Goal: Answer question/provide support: Share knowledge or assist other users

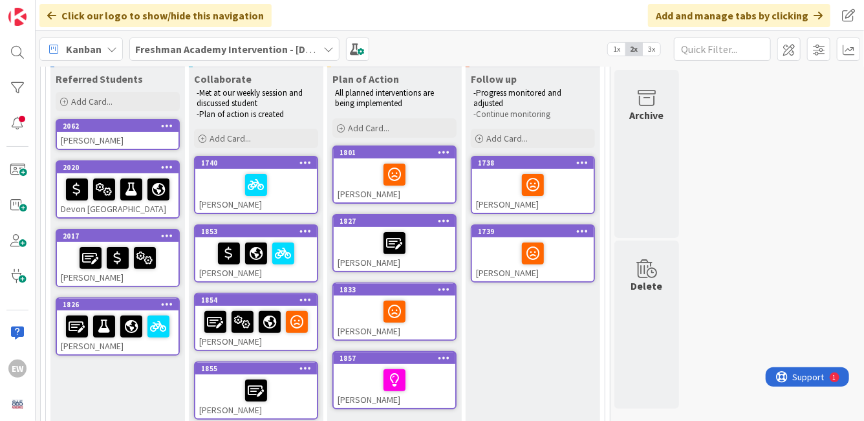
scroll to position [119, 0]
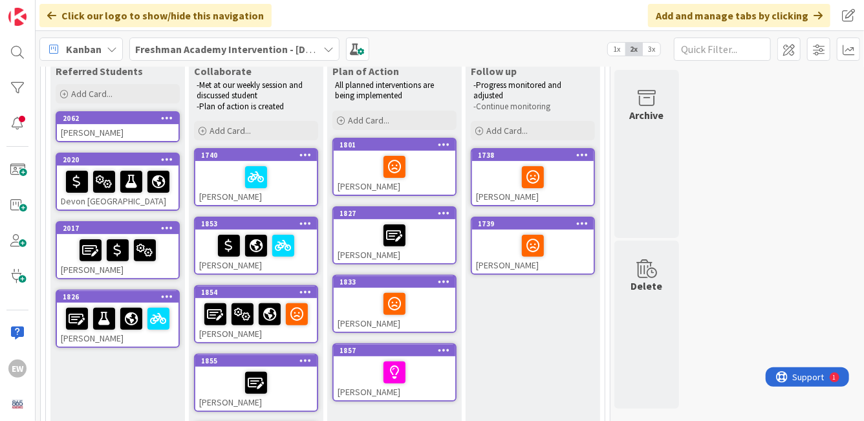
click at [144, 337] on div "[PERSON_NAME]" at bounding box center [118, 324] width 122 height 44
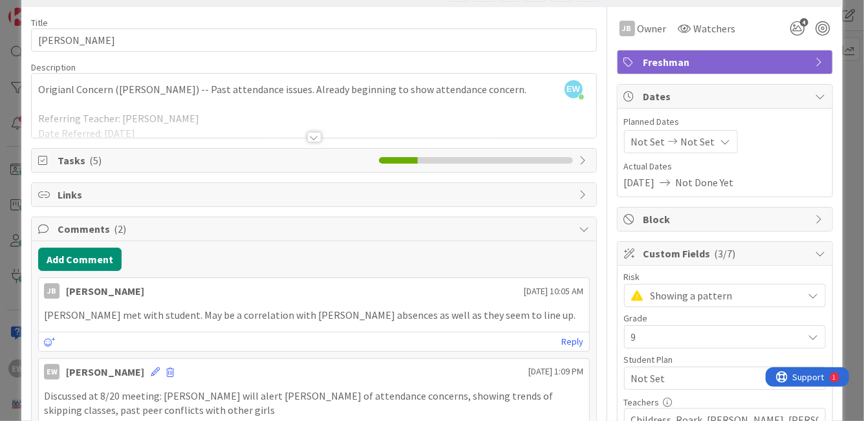
scroll to position [65, 0]
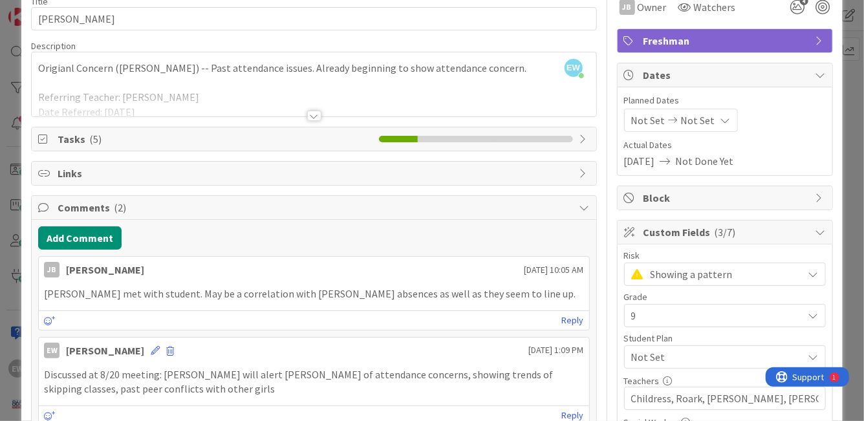
click at [314, 114] on div at bounding box center [314, 116] width 14 height 10
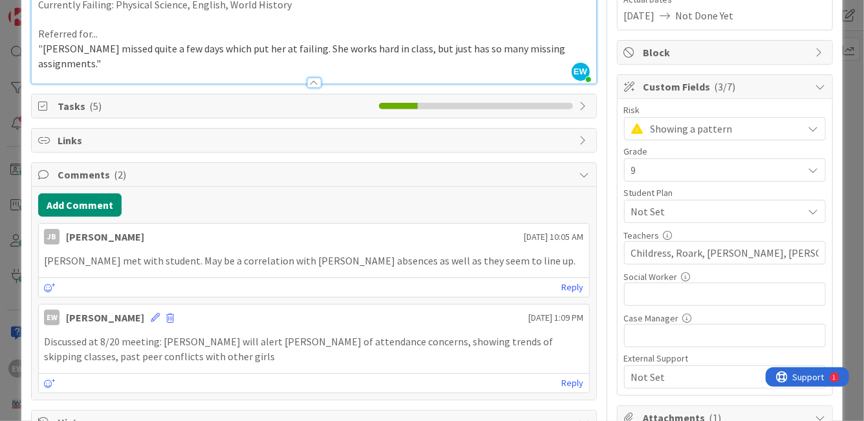
scroll to position [213, 0]
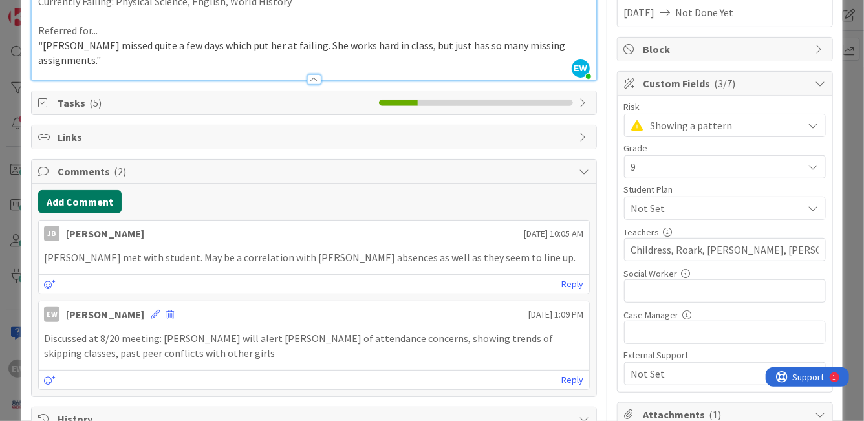
click at [60, 190] on button "Add Comment" at bounding box center [79, 201] width 83 height 23
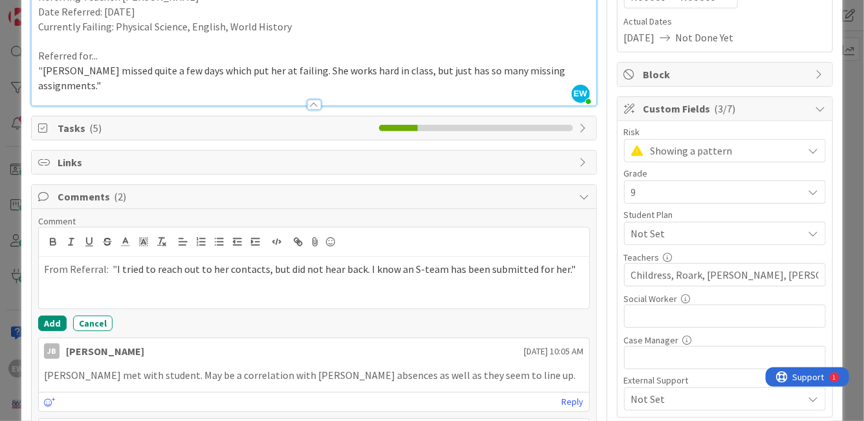
scroll to position [180, 0]
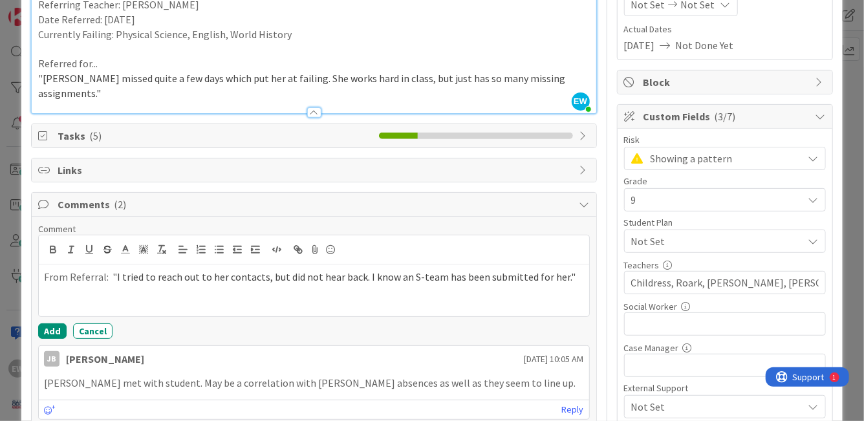
click at [102, 270] on p "From Referral: " I tried to reach out to her contacts, but did not hear back. I…" at bounding box center [313, 277] width 539 height 15
click at [52, 323] on button "Add" at bounding box center [52, 331] width 28 height 16
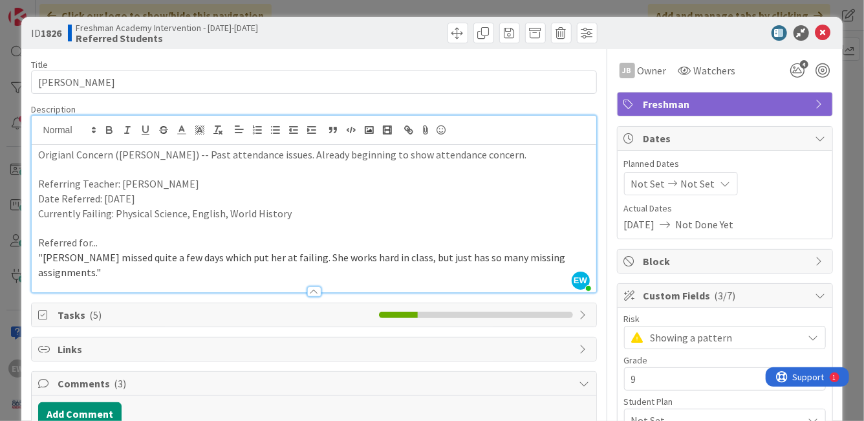
scroll to position [0, 0]
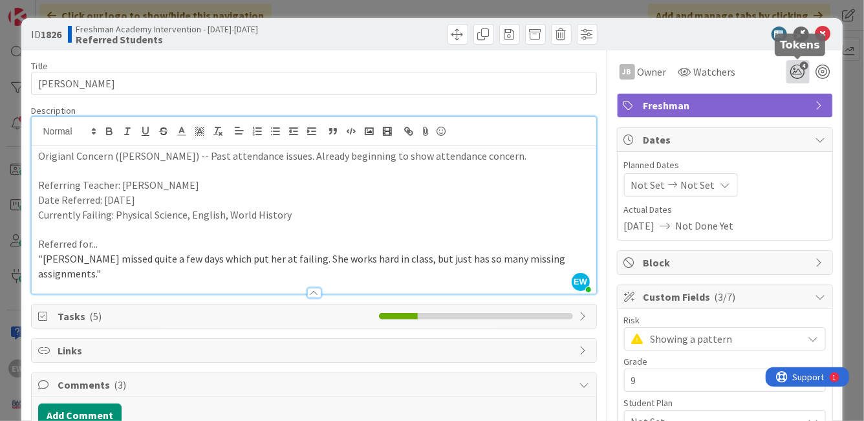
click at [798, 76] on icon "4" at bounding box center [797, 71] width 23 height 23
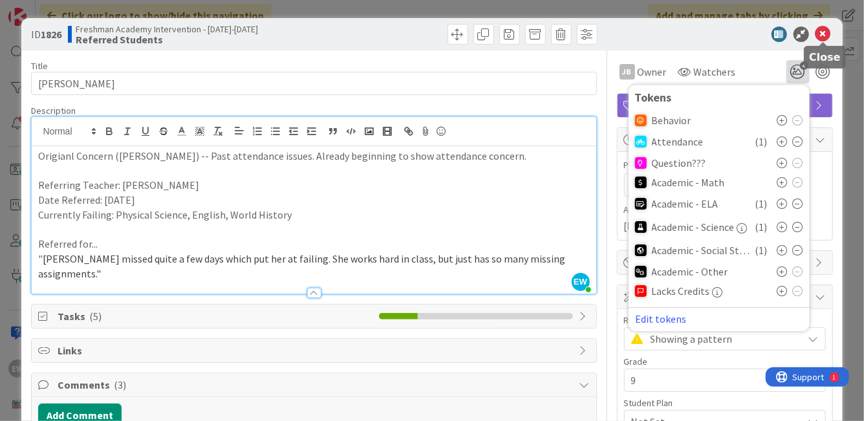
click at [827, 34] on icon at bounding box center [823, 34] width 16 height 16
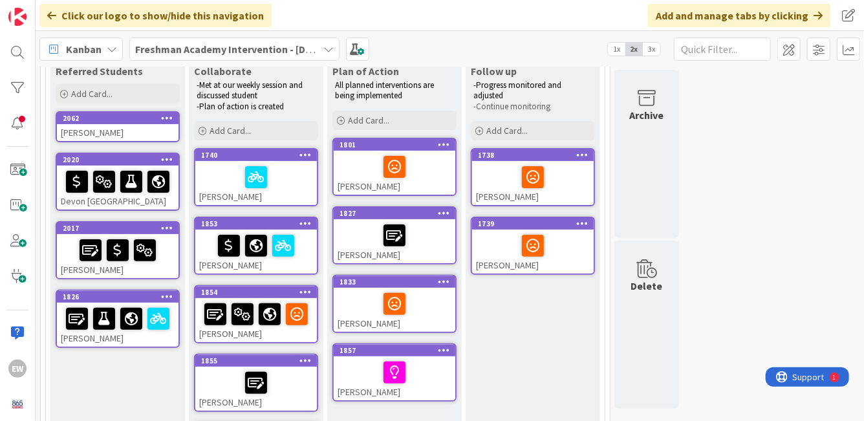
click at [127, 132] on div "[PERSON_NAME]" at bounding box center [118, 132] width 122 height 17
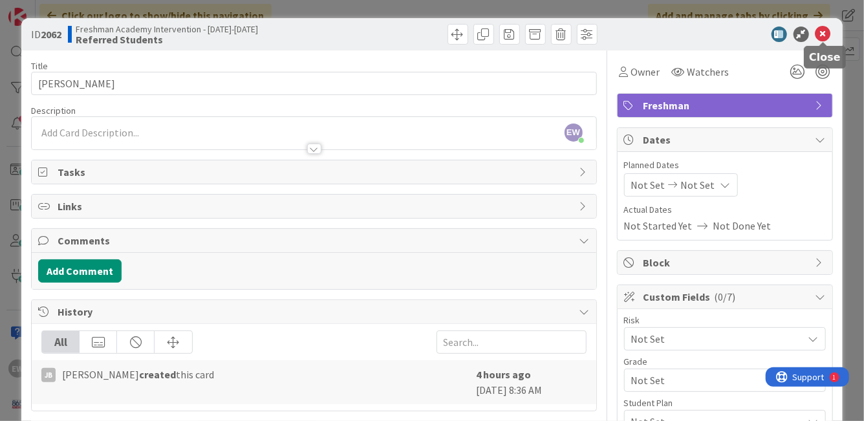
click at [827, 34] on icon at bounding box center [823, 34] width 16 height 16
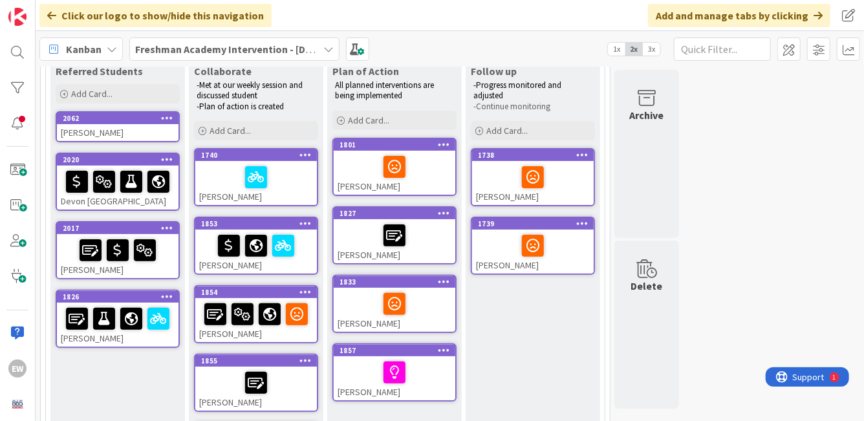
click at [423, 241] on div at bounding box center [394, 235] width 114 height 27
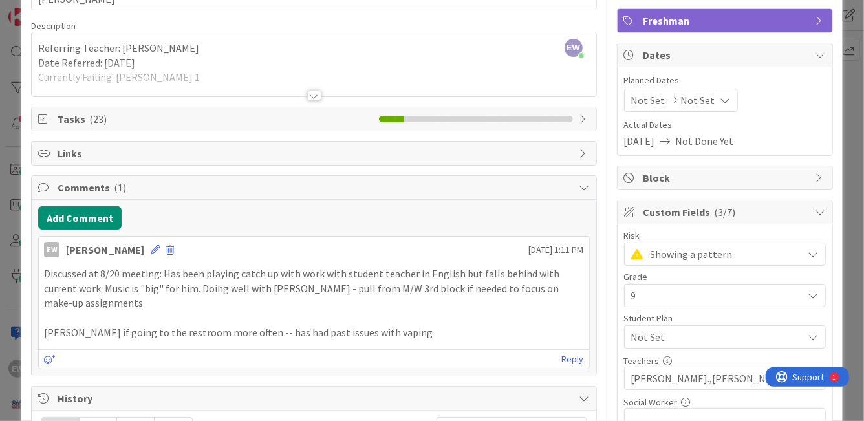
scroll to position [88, 0]
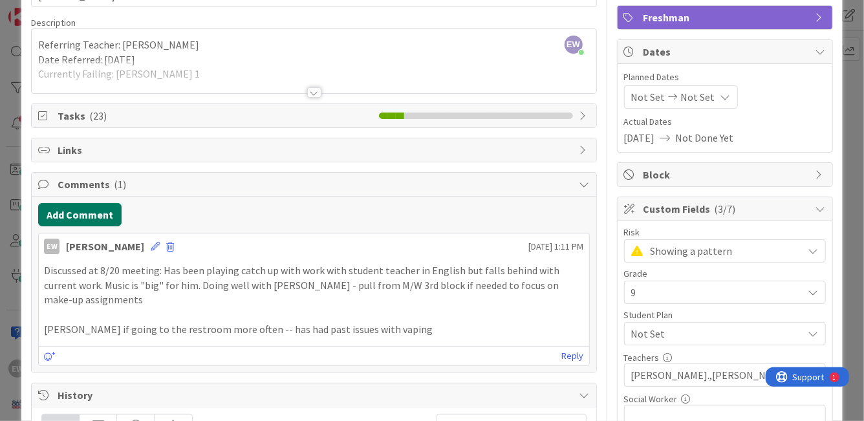
click at [72, 207] on button "Add Comment" at bounding box center [79, 214] width 83 height 23
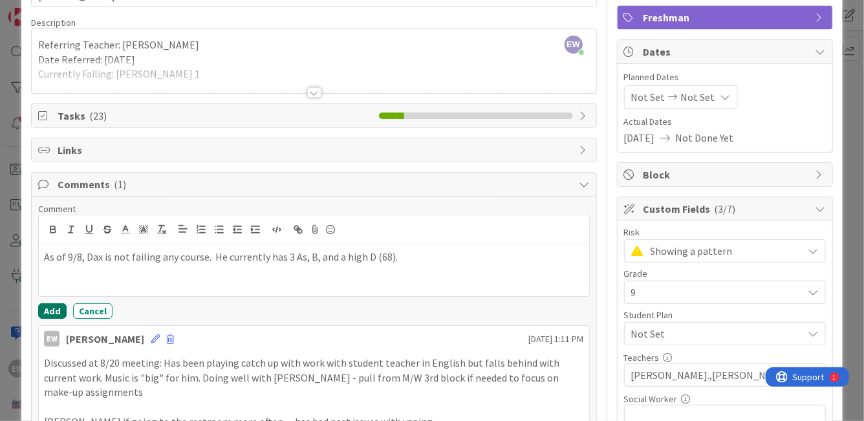
click at [56, 314] on button "Add" at bounding box center [52, 311] width 28 height 16
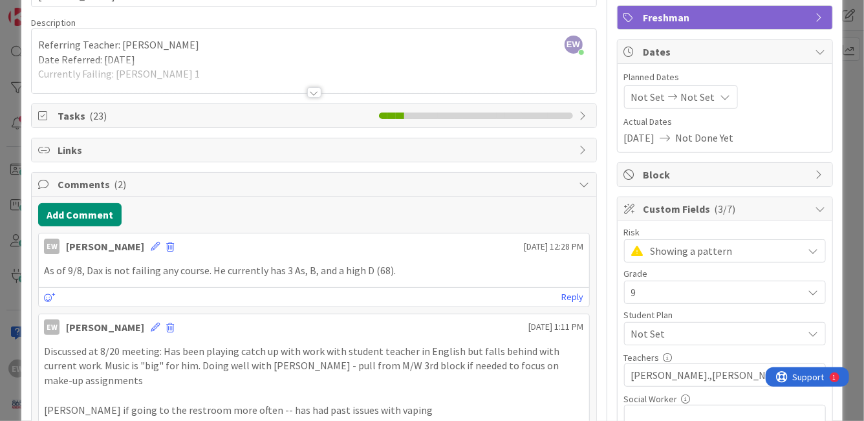
click at [647, 257] on div "Showing a pattern" at bounding box center [725, 250] width 202 height 23
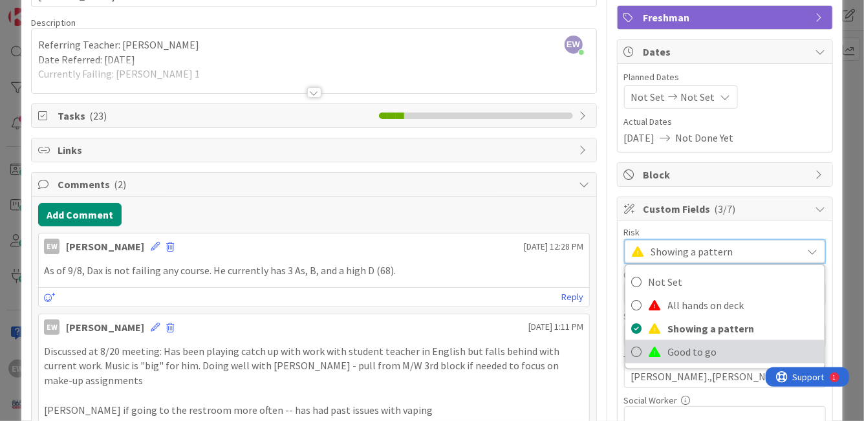
click at [639, 348] on icon at bounding box center [636, 351] width 10 height 19
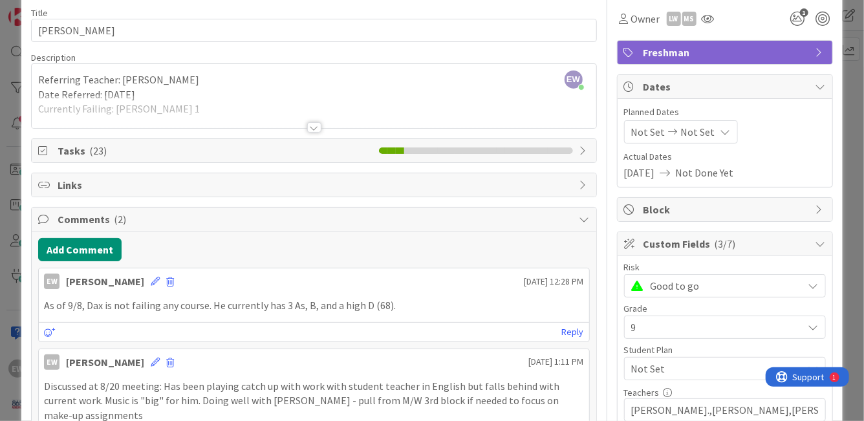
scroll to position [0, 0]
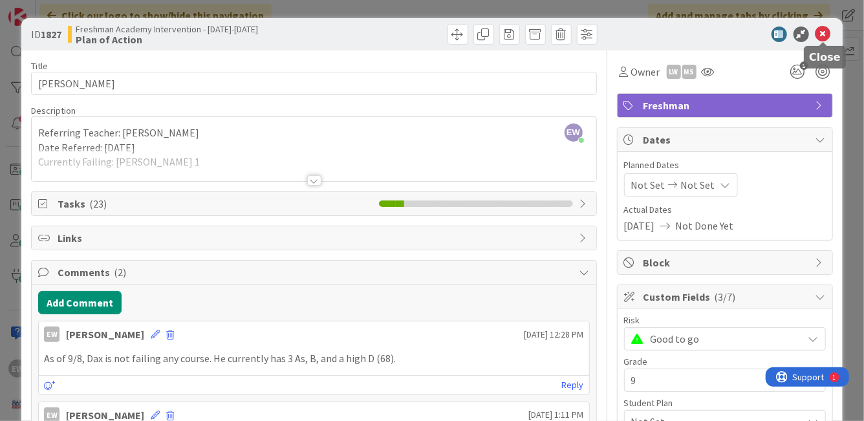
click at [816, 39] on icon at bounding box center [823, 34] width 16 height 16
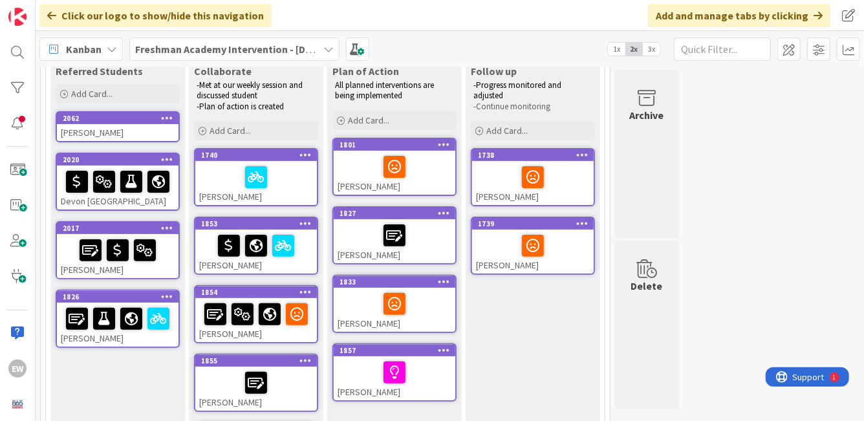
click at [435, 244] on div at bounding box center [394, 235] width 114 height 27
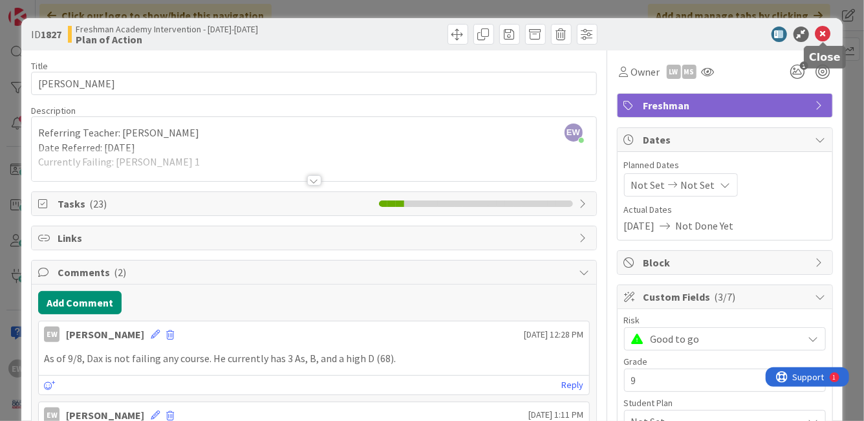
click at [825, 34] on icon at bounding box center [823, 34] width 16 height 16
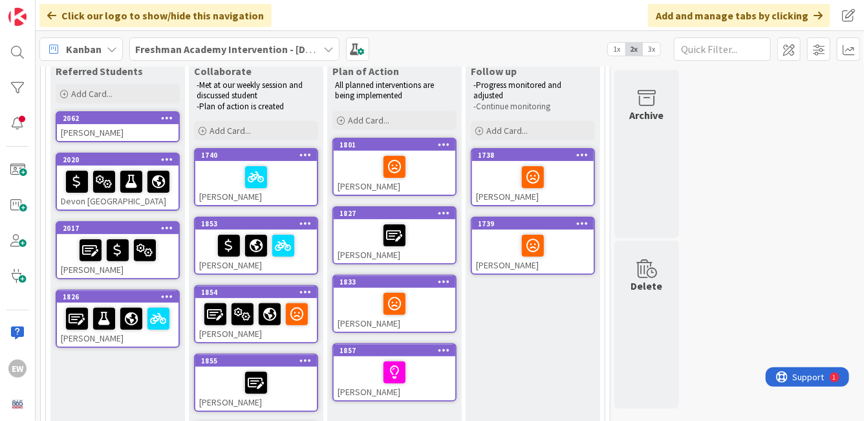
click at [655, 45] on span "3x" at bounding box center [650, 49] width 17 height 13
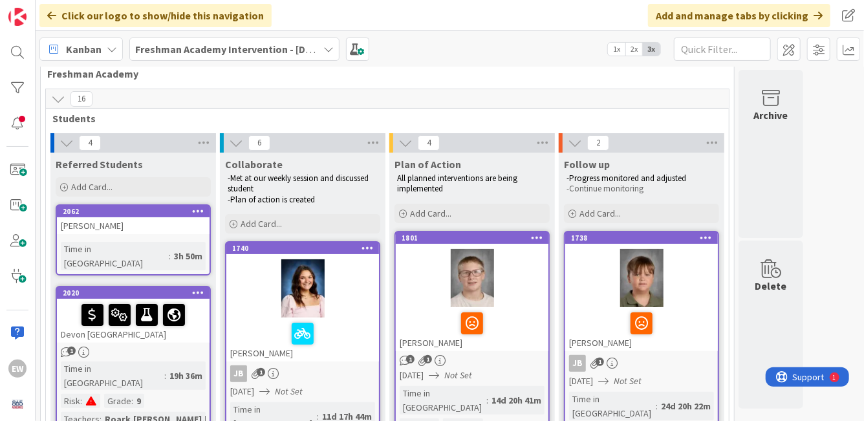
scroll to position [18, 0]
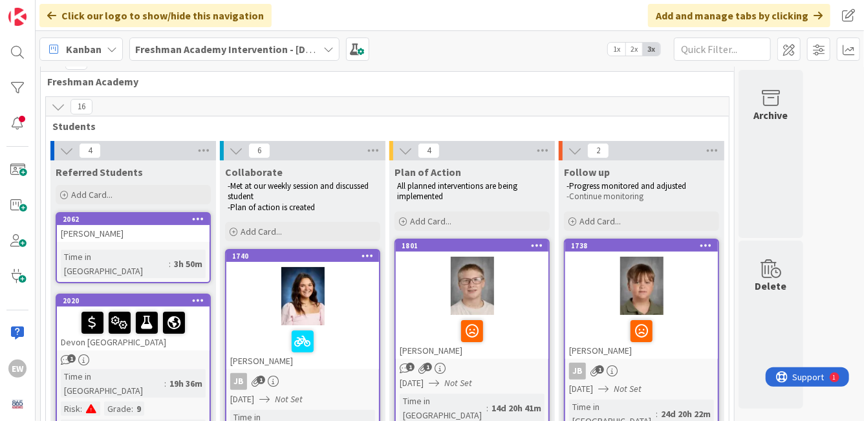
click at [635, 52] on span "2x" at bounding box center [633, 49] width 17 height 13
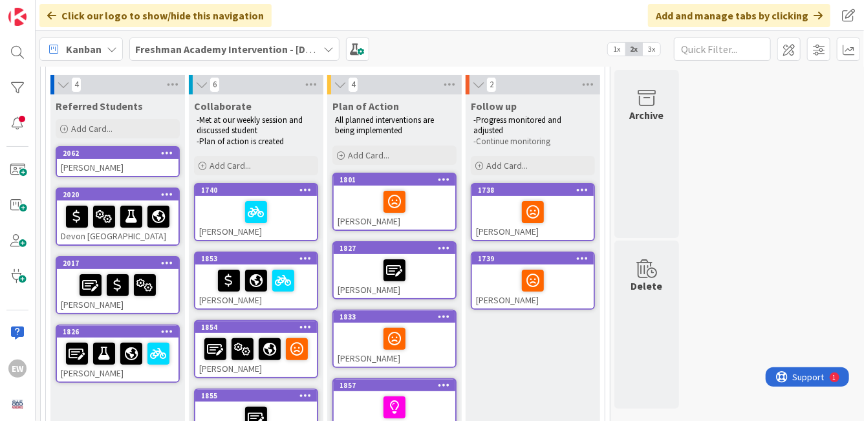
scroll to position [85, 0]
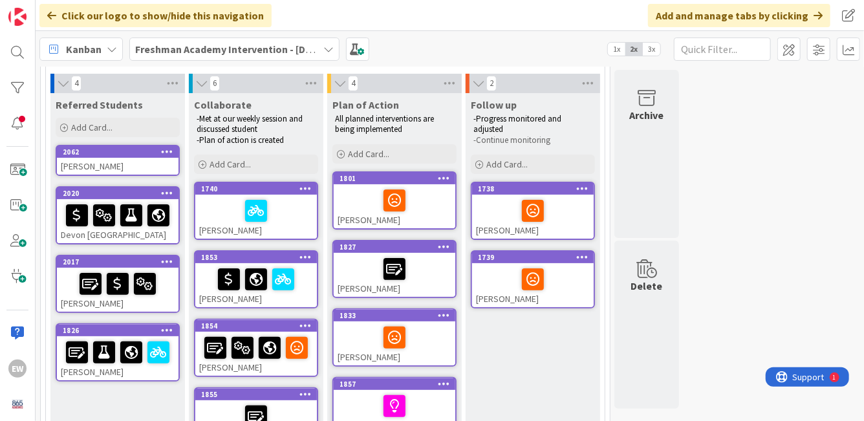
click at [433, 341] on div at bounding box center [394, 337] width 114 height 27
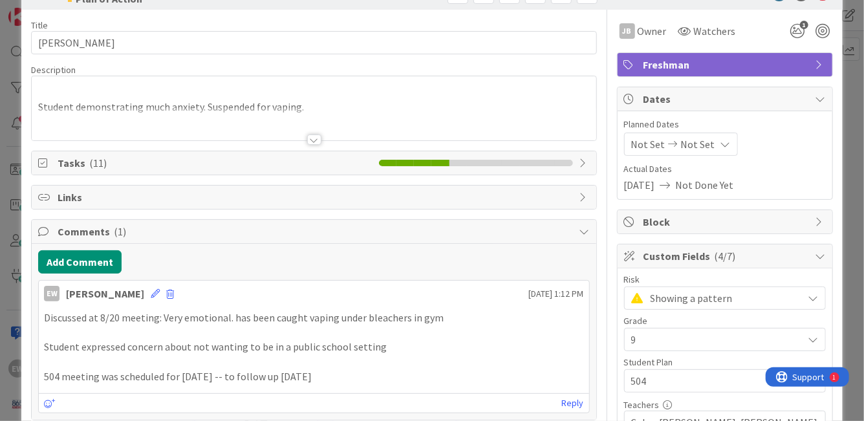
scroll to position [81, 0]
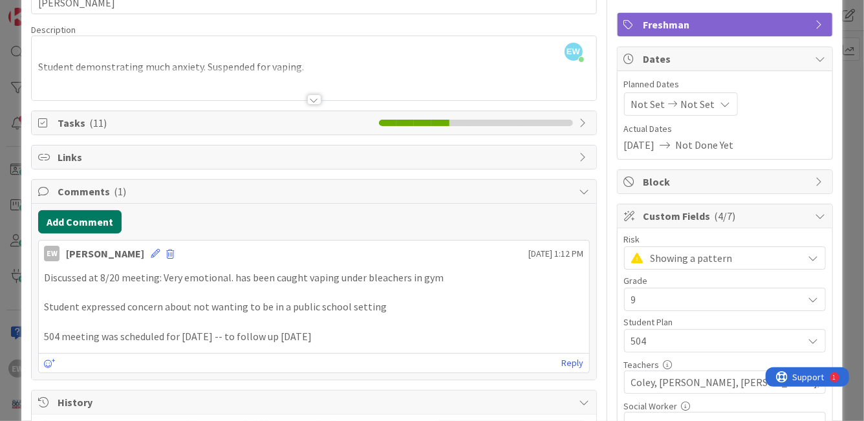
click at [74, 218] on button "Add Comment" at bounding box center [79, 221] width 83 height 23
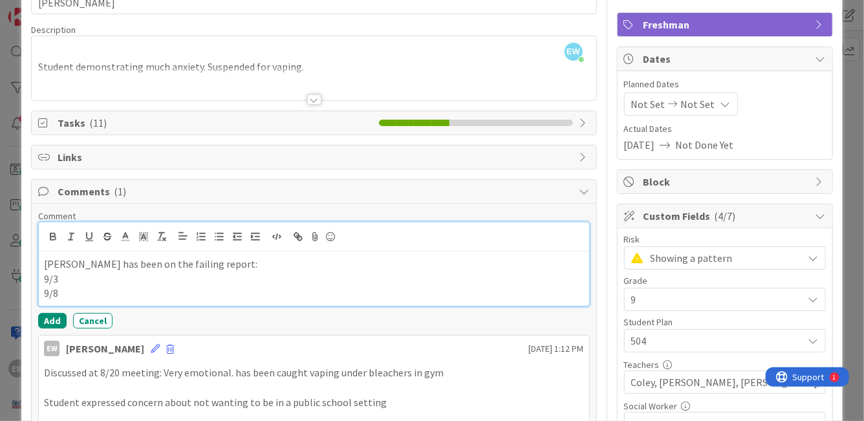
click at [92, 275] on p "9/3" at bounding box center [313, 278] width 539 height 15
click at [128, 282] on p "9/3 -- World History Science, Art" at bounding box center [313, 278] width 539 height 15
click at [110, 288] on p "9/8" at bounding box center [313, 293] width 539 height 15
drag, startPoint x: 69, startPoint y: 278, endPoint x: 189, endPoint y: 278, distance: 120.9
click at [189, 278] on p "9/3 -- World History, Science, Art" at bounding box center [313, 278] width 539 height 15
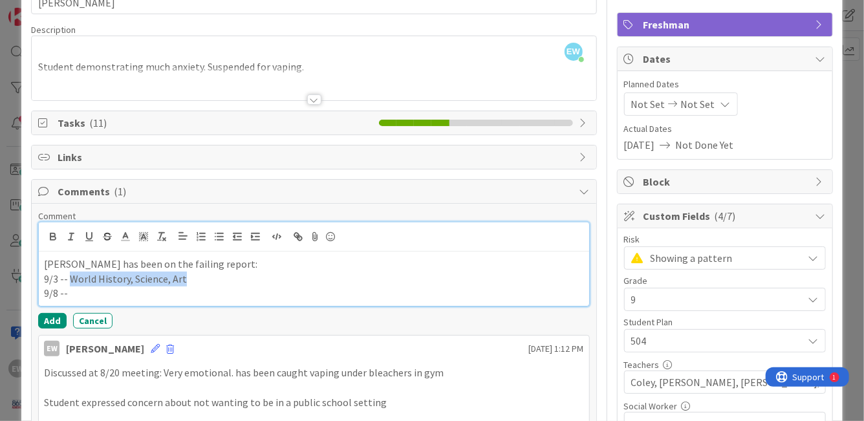
copy p "World History, Science, Art"
click at [176, 297] on p "9/8 --" at bounding box center [313, 293] width 539 height 15
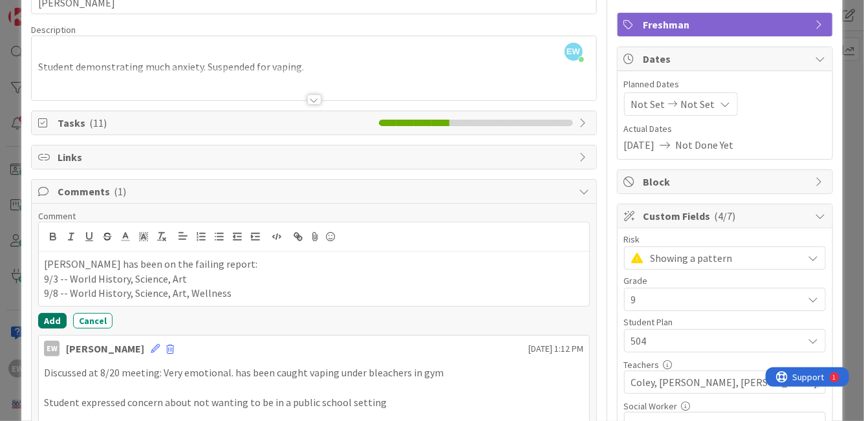
click at [61, 321] on button "Add" at bounding box center [52, 321] width 28 height 16
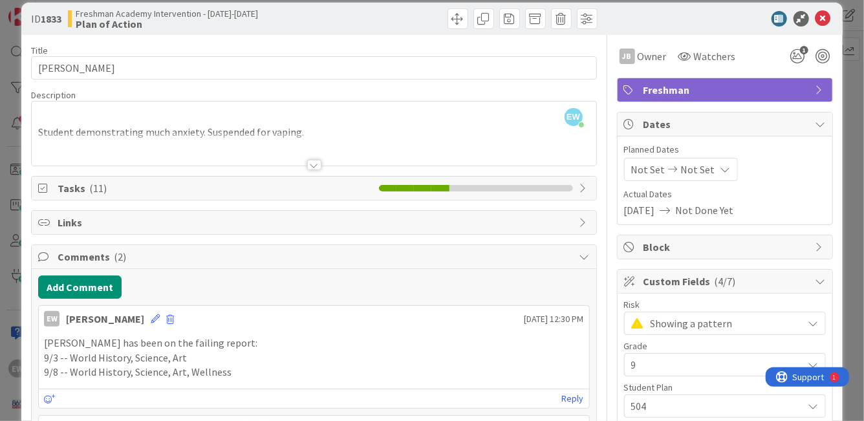
scroll to position [0, 0]
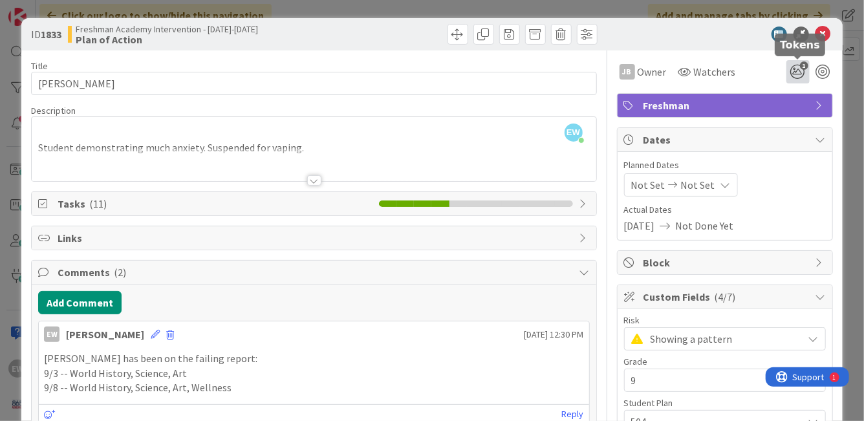
click at [800, 74] on icon "1" at bounding box center [797, 71] width 23 height 23
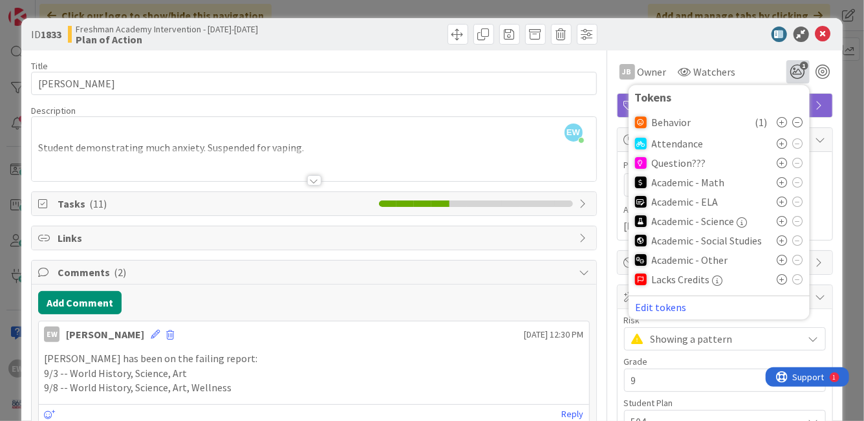
click at [782, 223] on icon at bounding box center [782, 221] width 10 height 10
click at [785, 246] on icon at bounding box center [782, 244] width 10 height 10
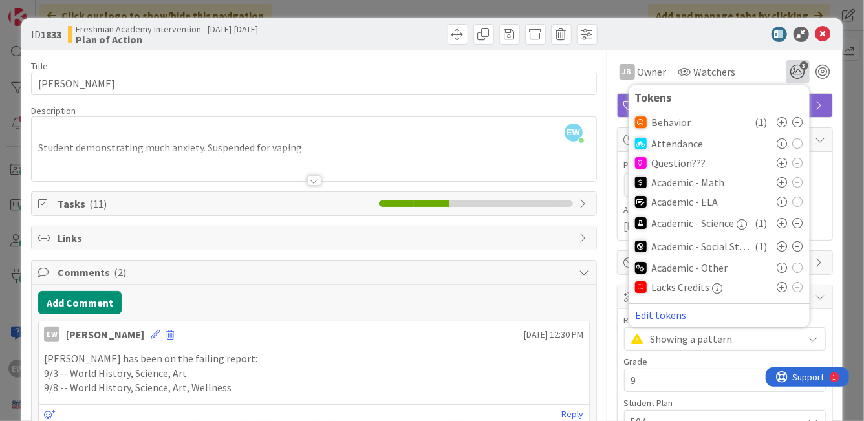
click at [782, 268] on icon at bounding box center [782, 267] width 10 height 10
click at [782, 268] on icon at bounding box center [782, 269] width 10 height 10
click at [824, 36] on icon at bounding box center [823, 34] width 16 height 16
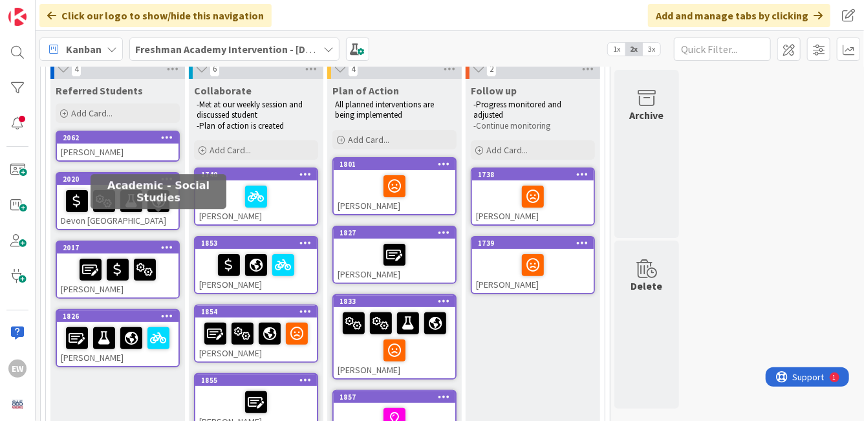
scroll to position [76, 0]
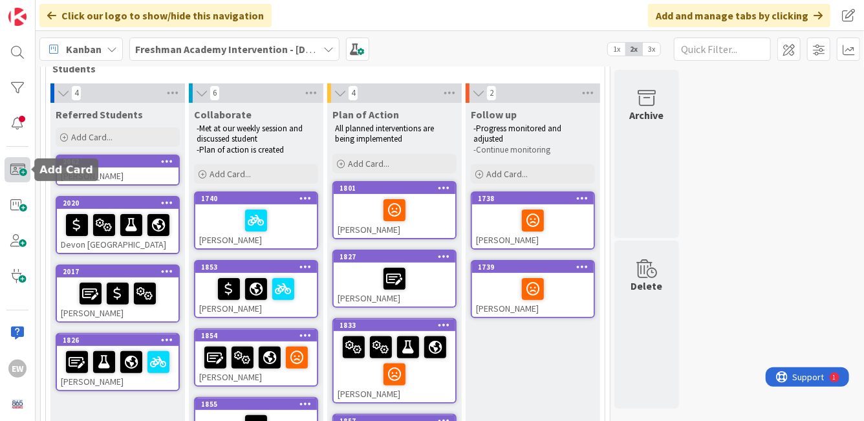
click at [19, 176] on span at bounding box center [18, 169] width 26 height 25
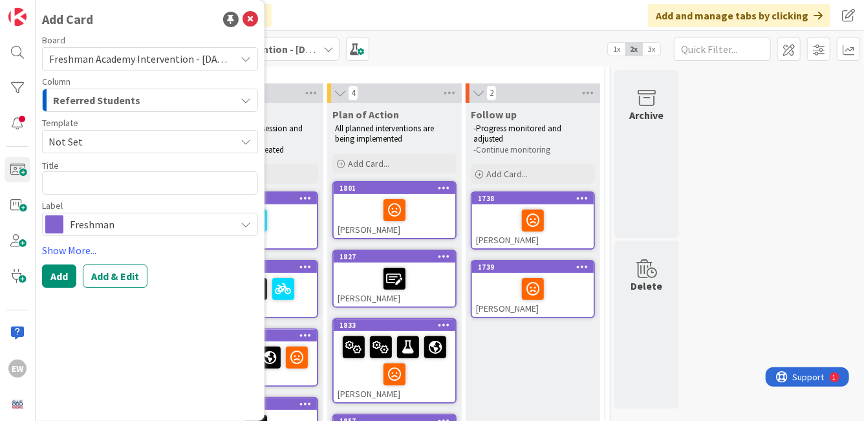
click at [108, 147] on span "Not Set" at bounding box center [136, 141] width 177 height 17
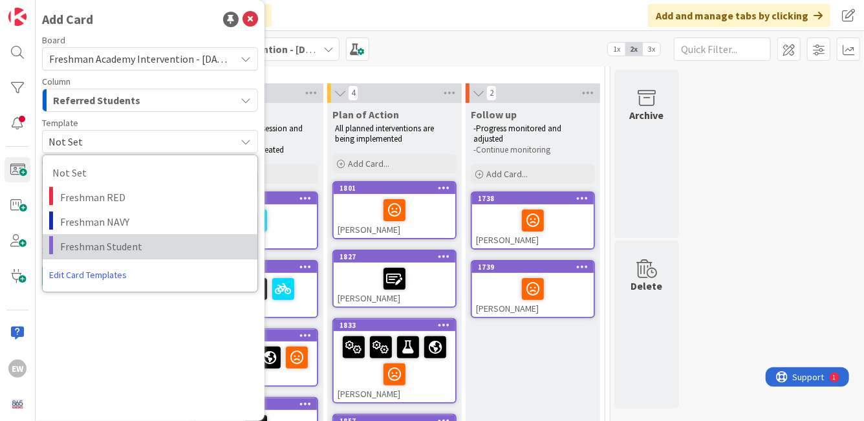
click at [95, 239] on span "Freshman Student" at bounding box center [153, 246] width 187 height 17
type textarea "x"
type textarea "Freshman Student"
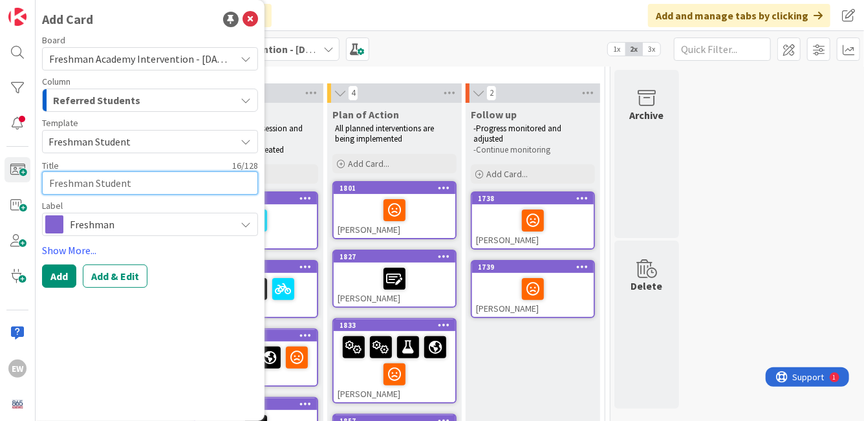
click at [94, 187] on textarea "Freshman Student" at bounding box center [150, 182] width 216 height 23
type textarea "x"
type textarea "A"
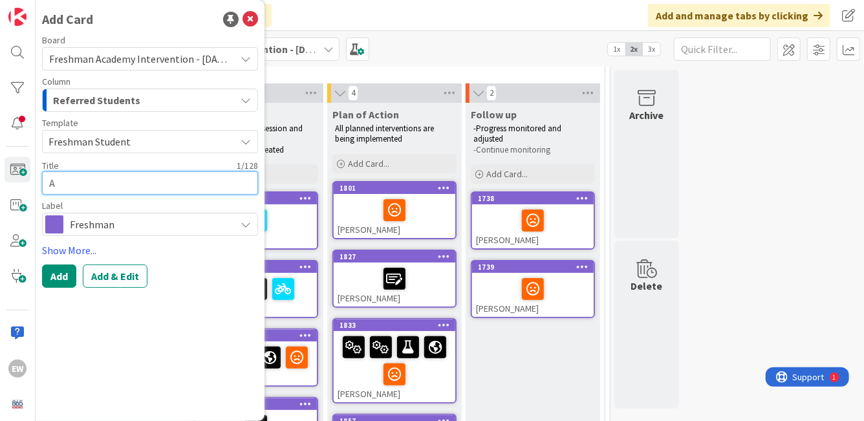
type textarea "x"
type textarea "Ad"
type textarea "x"
type textarea "Ada"
type textarea "x"
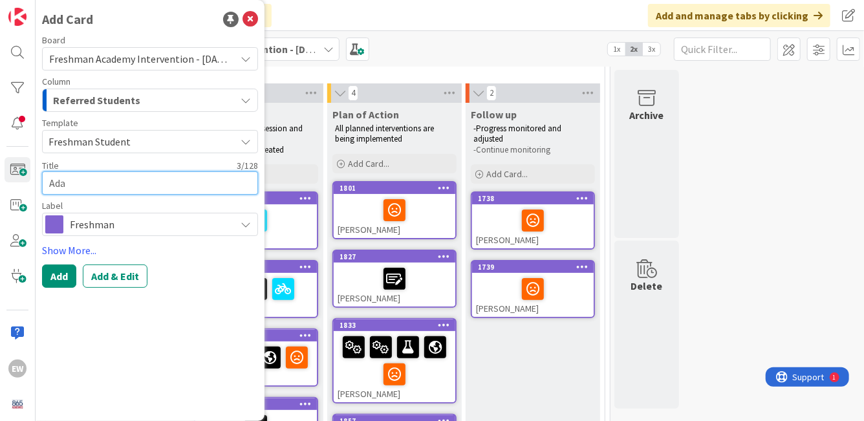
type textarea "[PERSON_NAME]"
type textarea "x"
type textarea "[PERSON_NAME]"
type textarea "x"
type textarea "[PERSON_NAME]"
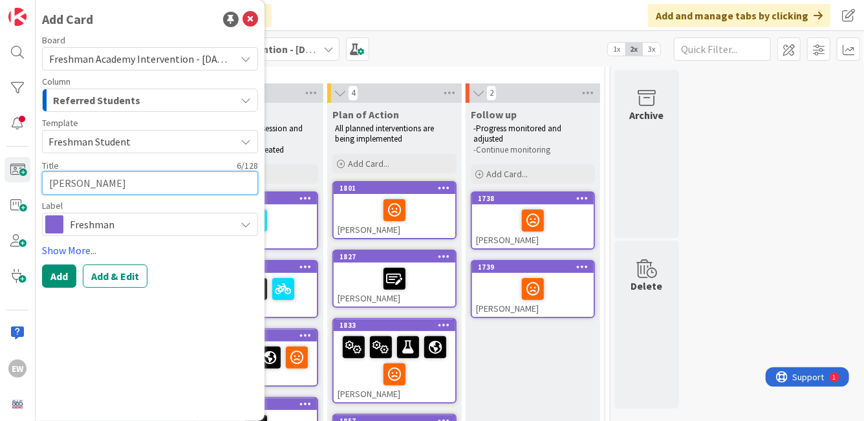
type textarea "x"
type textarea "[PERSON_NAME]"
type textarea "x"
type textarea "[PERSON_NAME]"
type textarea "x"
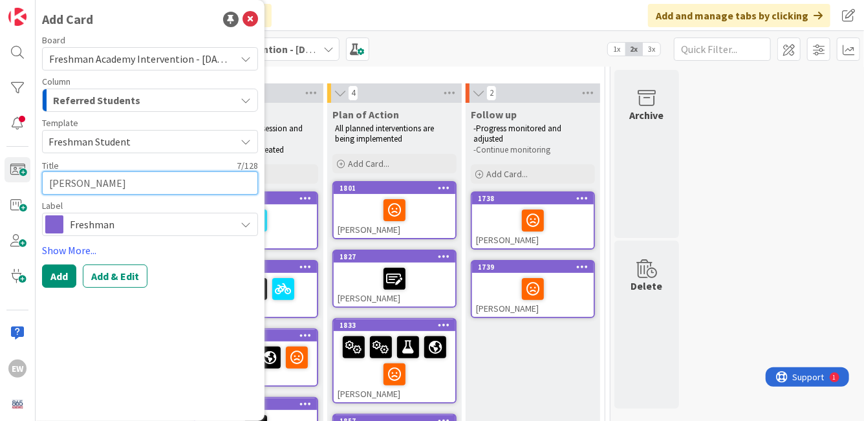
type textarea "[PERSON_NAME]"
type textarea "x"
type textarea "[PERSON_NAME]"
type textarea "x"
type textarea "[PERSON_NAME]"
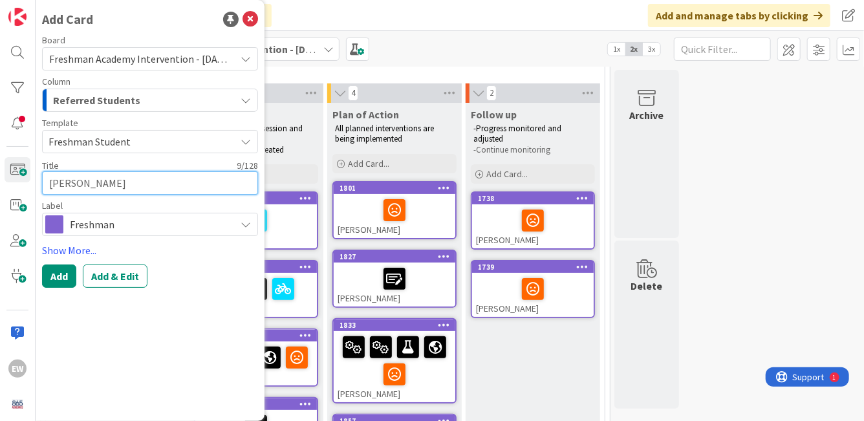
type textarea "x"
type textarea "[PERSON_NAME]"
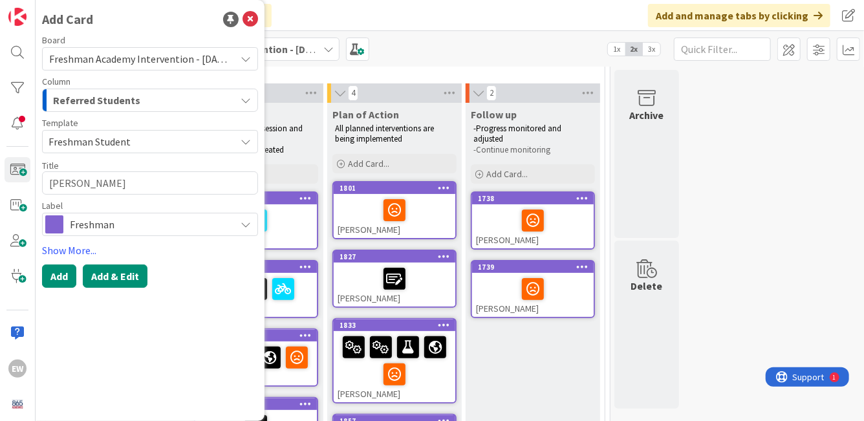
click at [103, 277] on button "Add & Edit" at bounding box center [115, 275] width 65 height 23
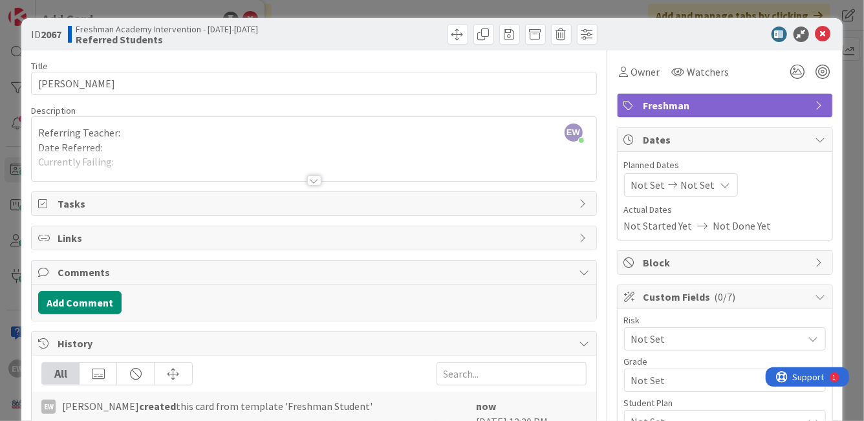
click at [169, 135] on div "EW [PERSON_NAME] just joined Referring Teacher: Date Referred: Currently Failin…" at bounding box center [314, 149] width 564 height 64
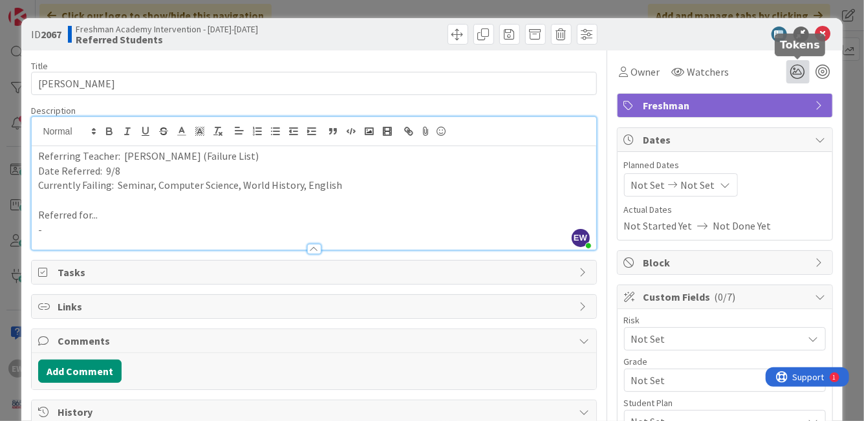
click at [794, 72] on icon at bounding box center [797, 71] width 23 height 23
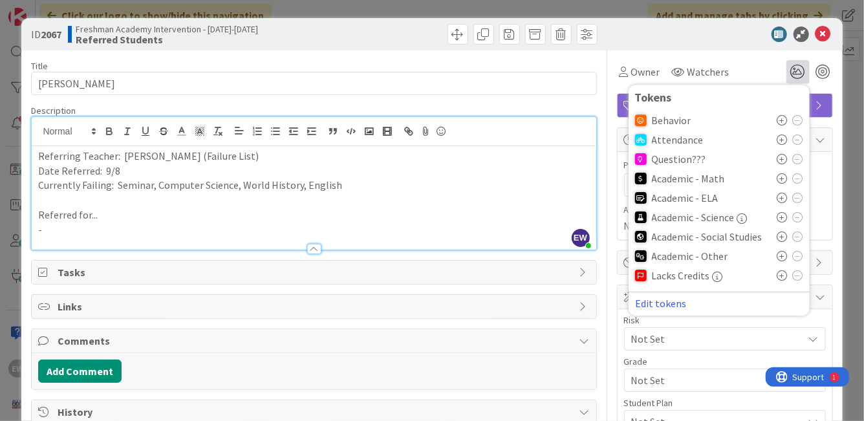
click at [781, 254] on icon at bounding box center [782, 256] width 10 height 10
click at [781, 254] on icon at bounding box center [782, 258] width 10 height 10
click at [783, 238] on icon at bounding box center [782, 236] width 10 height 10
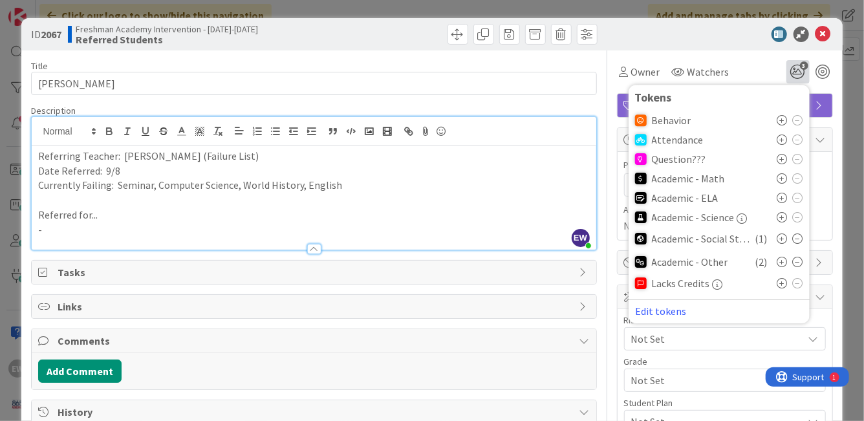
click at [780, 200] on icon at bounding box center [782, 198] width 10 height 10
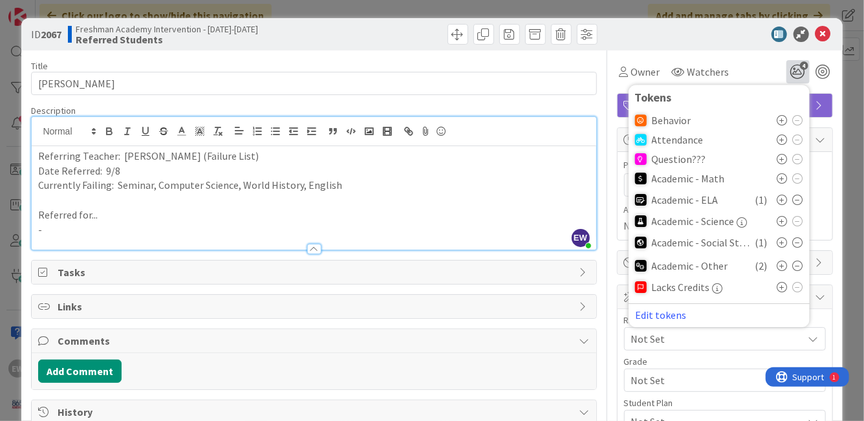
click at [465, 193] on p at bounding box center [313, 200] width 551 height 15
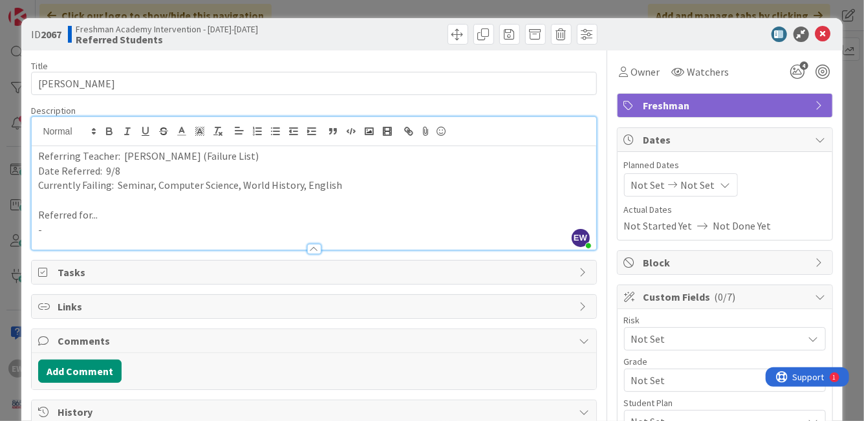
click at [93, 226] on p "-" at bounding box center [313, 229] width 551 height 15
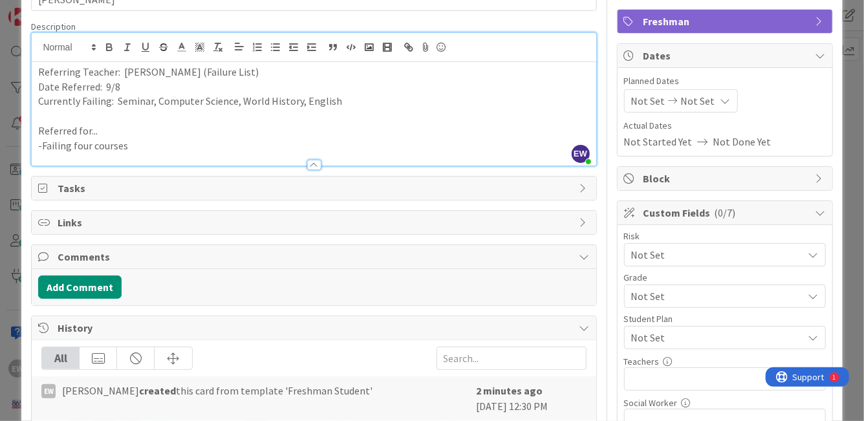
scroll to position [90, 0]
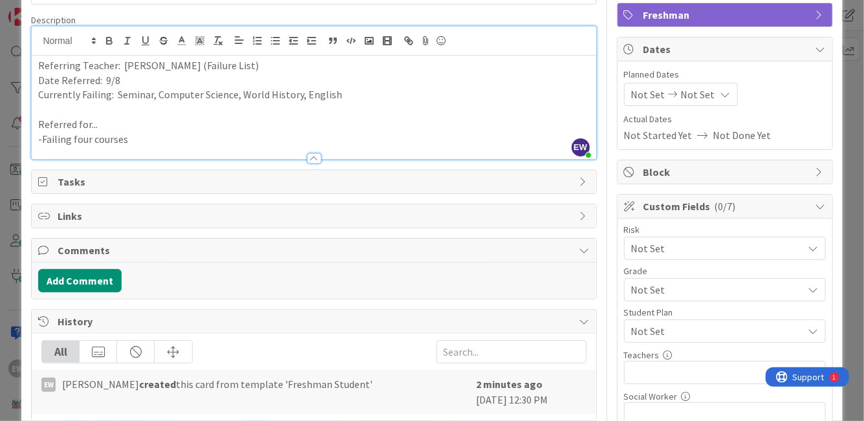
click at [652, 242] on span "Not Set" at bounding box center [713, 248] width 165 height 18
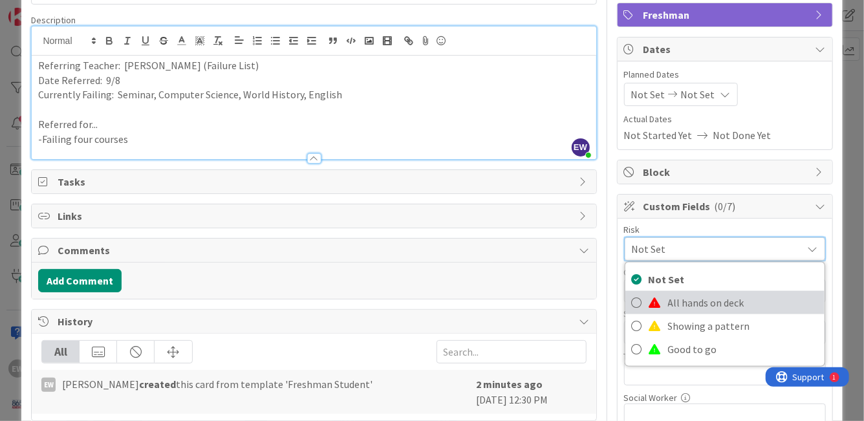
click at [644, 303] on link "All hands on deck" at bounding box center [724, 302] width 199 height 23
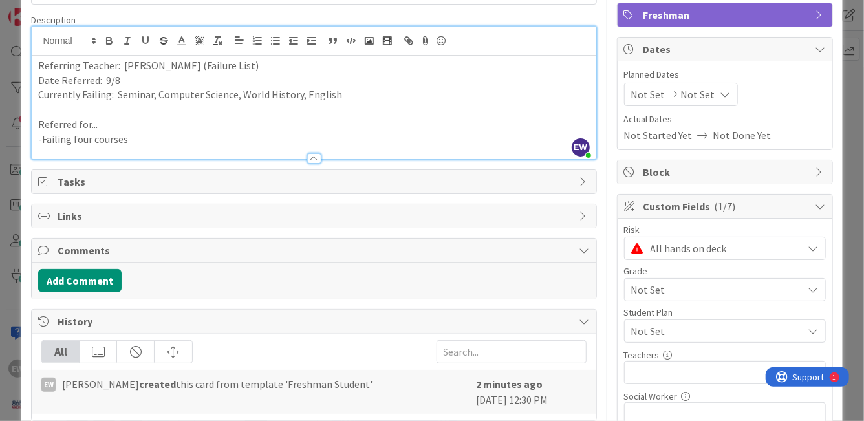
click at [642, 293] on span "Not Set" at bounding box center [713, 290] width 165 height 18
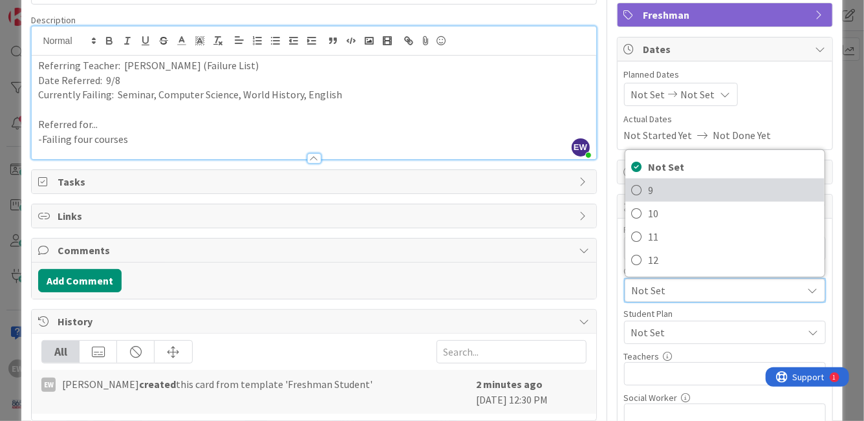
click at [642, 191] on link "9" at bounding box center [724, 189] width 199 height 23
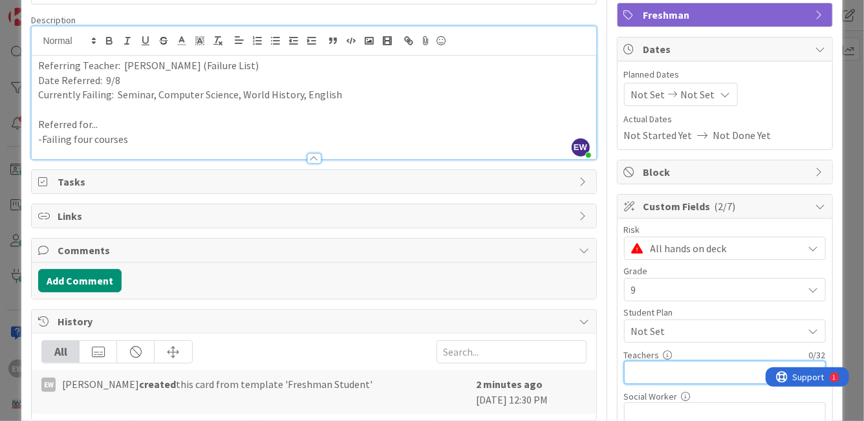
click at [664, 368] on input "text" at bounding box center [725, 372] width 202 height 23
click at [668, 370] on input "[PERSON_NAME],Childress,[PERSON_NAME],[GEOGRAPHIC_DATA]" at bounding box center [725, 372] width 202 height 23
click at [708, 376] on input "SchallerChildress,[PERSON_NAME],[GEOGRAPHIC_DATA]" at bounding box center [725, 372] width 202 height 23
click at [744, 377] on input "SchallerChildressEverette,[GEOGRAPHIC_DATA]" at bounding box center [725, 372] width 202 height 23
click at [758, 374] on input "SchallerChildressEverettGent" at bounding box center [725, 372] width 202 height 23
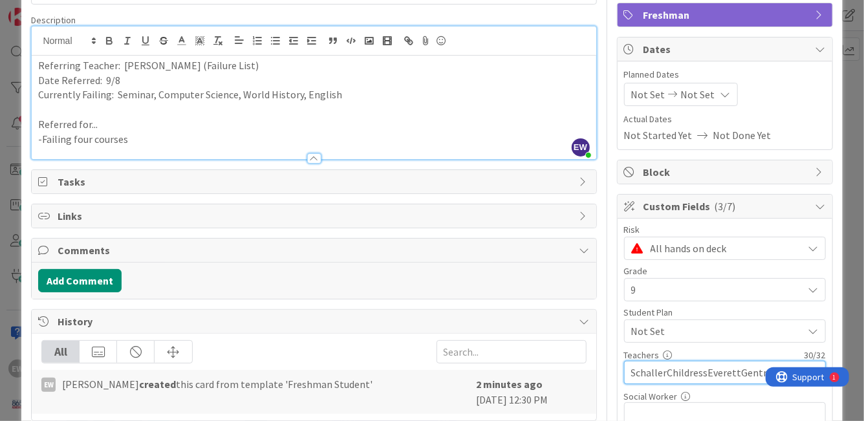
type input "SchallerChildressEverettGentry"
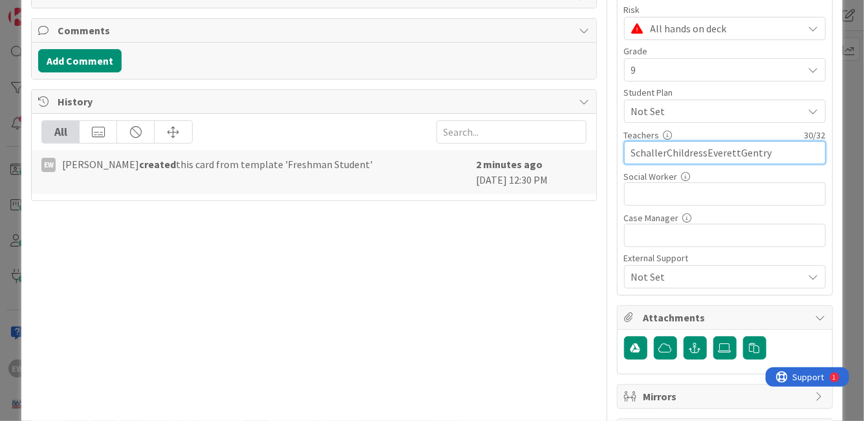
scroll to position [312, 0]
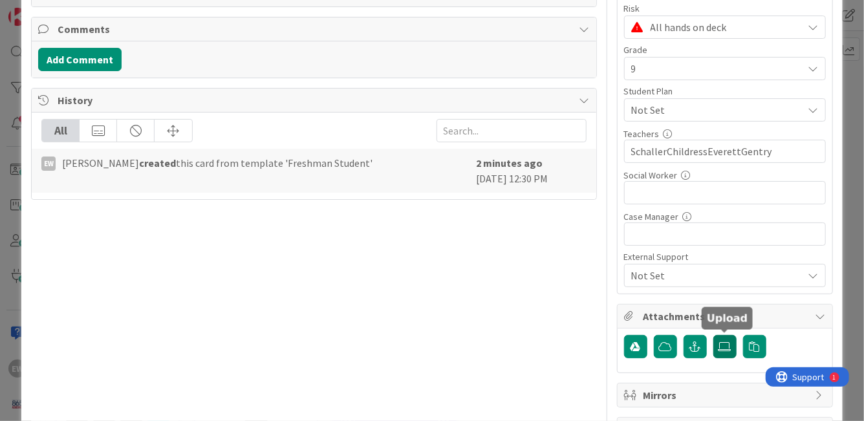
click at [723, 352] on label at bounding box center [724, 346] width 23 height 23
click at [713, 335] on input "file" at bounding box center [713, 335] width 0 height 0
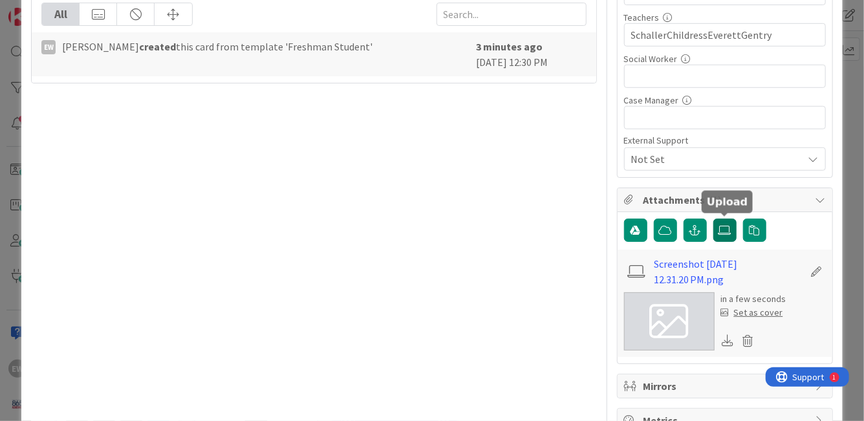
scroll to position [430, 0]
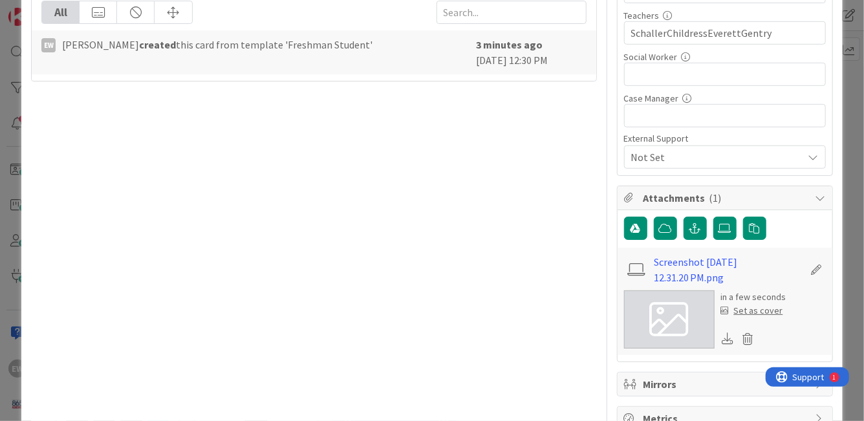
click at [768, 306] on div "Set as cover" at bounding box center [752, 311] width 62 height 14
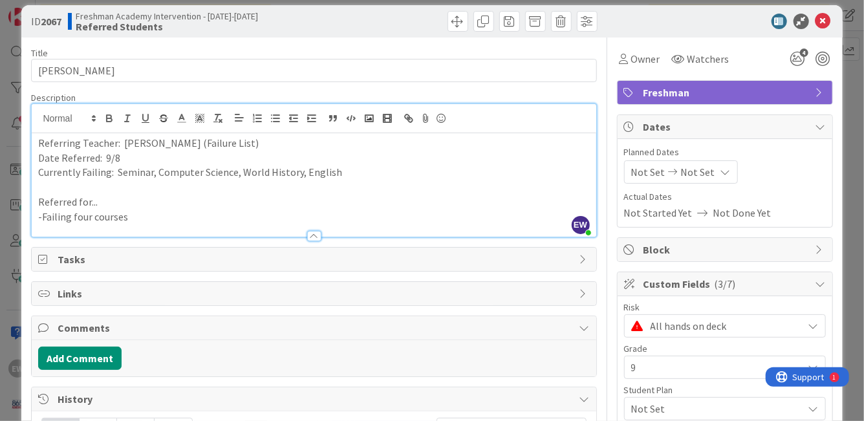
scroll to position [7, 0]
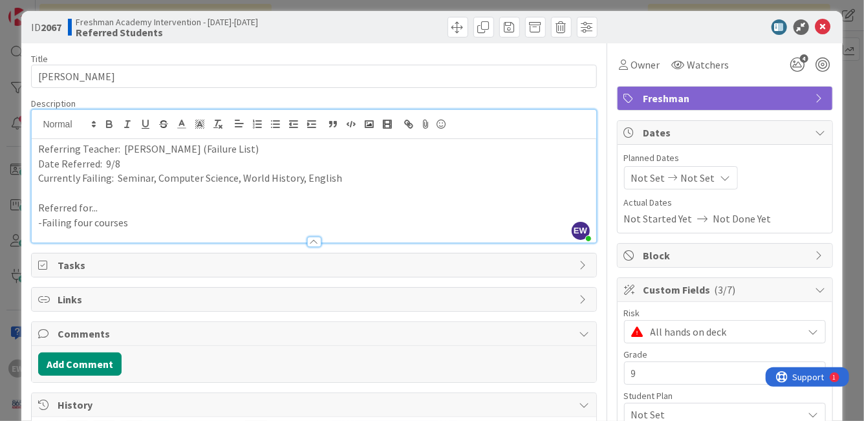
click at [44, 265] on icon at bounding box center [44, 265] width 13 height 10
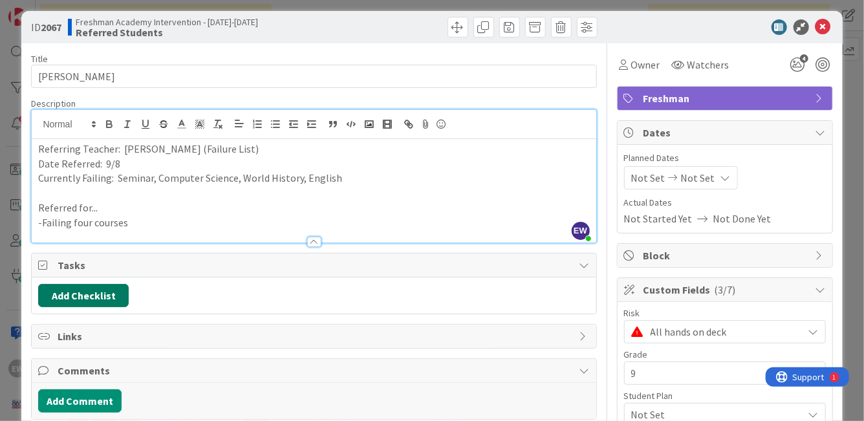
click at [58, 295] on button "Add Checklist" at bounding box center [83, 295] width 90 height 23
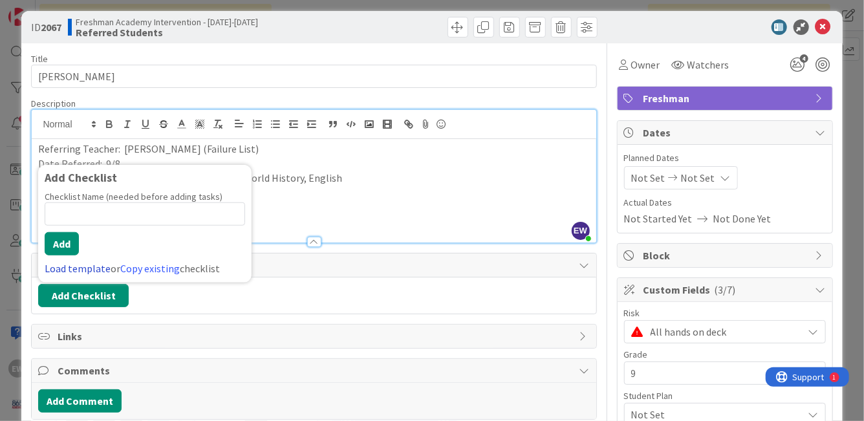
click at [78, 271] on link "Load template" at bounding box center [78, 268] width 66 height 13
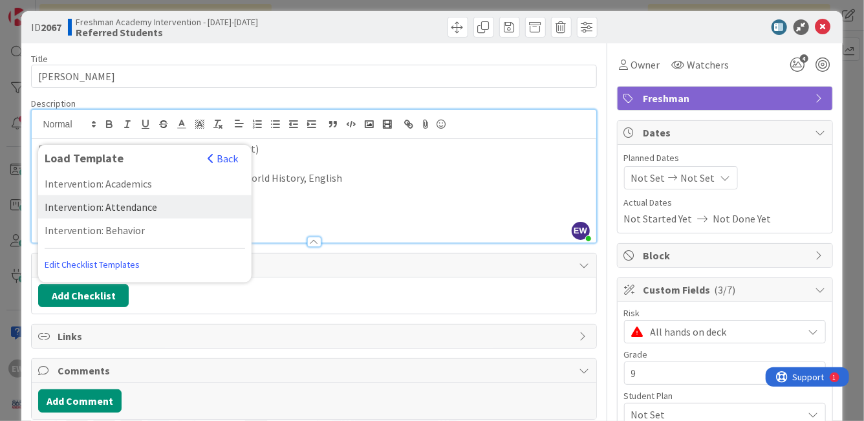
click at [115, 208] on div "Intervention: Attendance" at bounding box center [144, 206] width 213 height 23
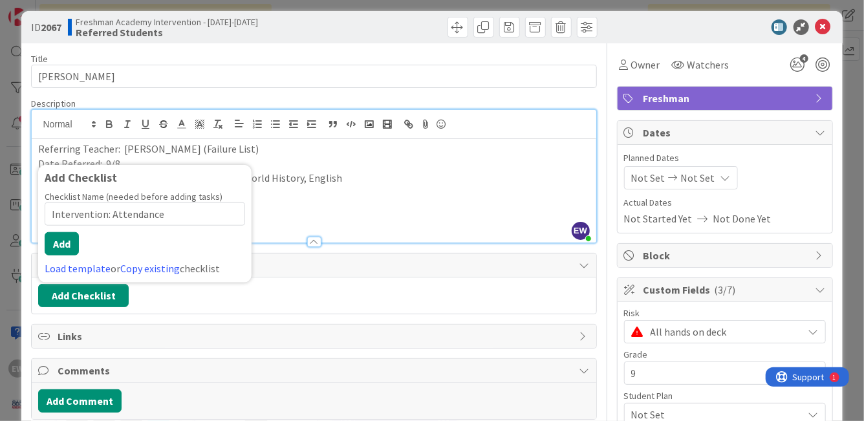
click at [111, 220] on input "Intervention: Attendance" at bounding box center [145, 213] width 200 height 23
click at [98, 265] on link "Load template" at bounding box center [78, 268] width 66 height 13
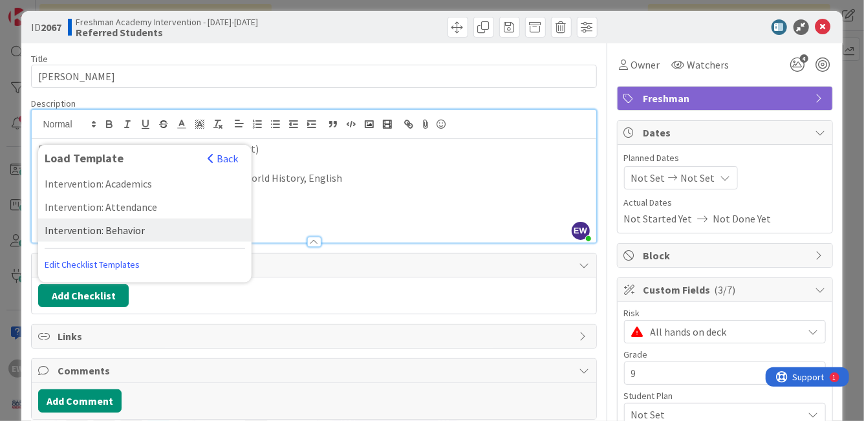
click at [134, 233] on div "Intervention: Behavior" at bounding box center [144, 229] width 213 height 23
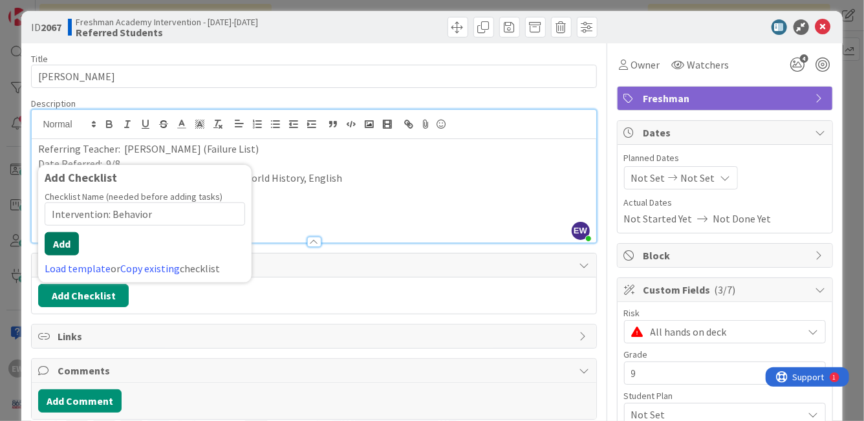
click at [69, 248] on button "Add" at bounding box center [62, 243] width 34 height 23
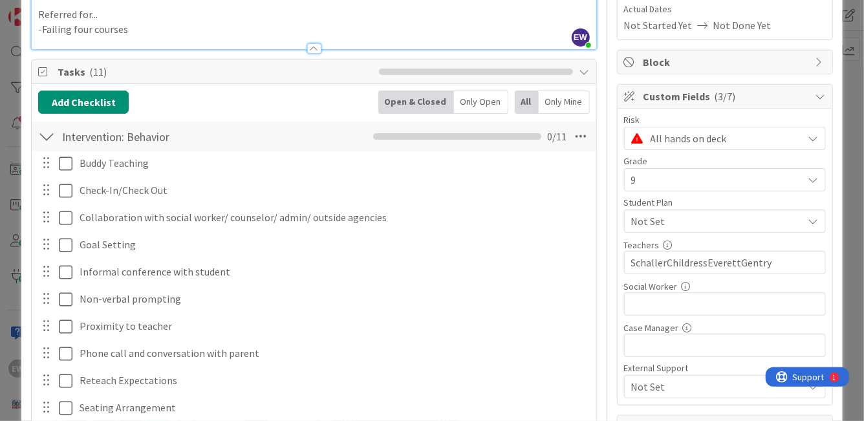
scroll to position [182, 0]
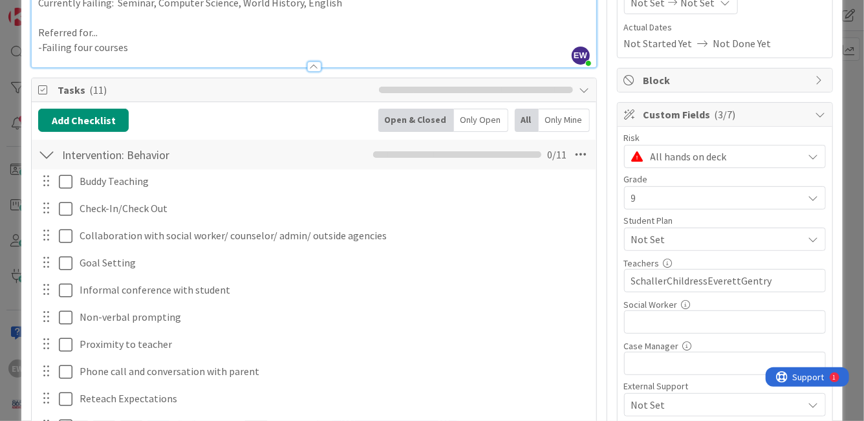
click at [71, 131] on div "Add Checklist Back Open & Closed Only Open All Only Mine Intervention: Behavior…" at bounding box center [313, 317] width 551 height 417
click at [71, 123] on button "Add Checklist" at bounding box center [83, 120] width 90 height 23
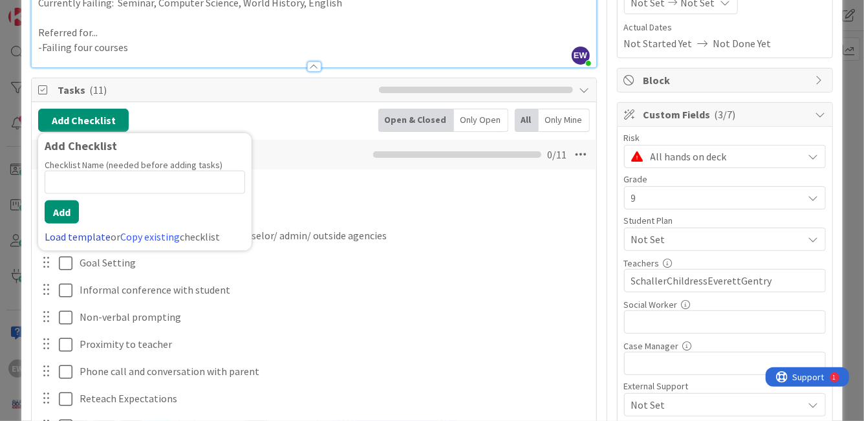
click at [77, 238] on link "Load template" at bounding box center [78, 236] width 66 height 13
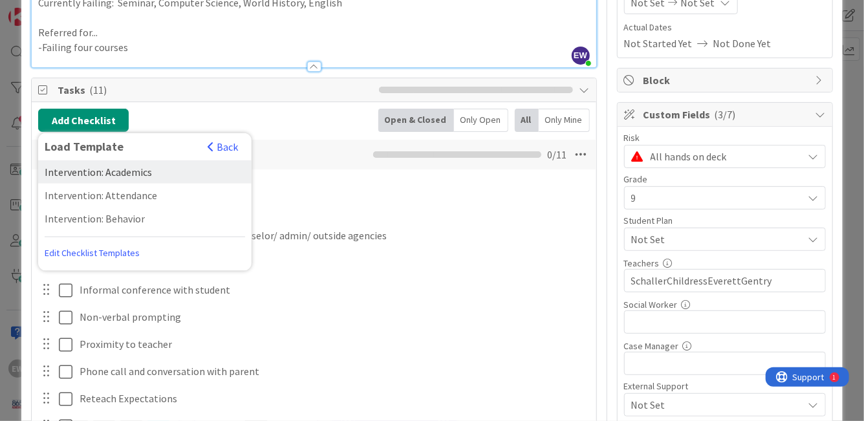
click at [120, 175] on div "Intervention: Academics" at bounding box center [144, 171] width 213 height 23
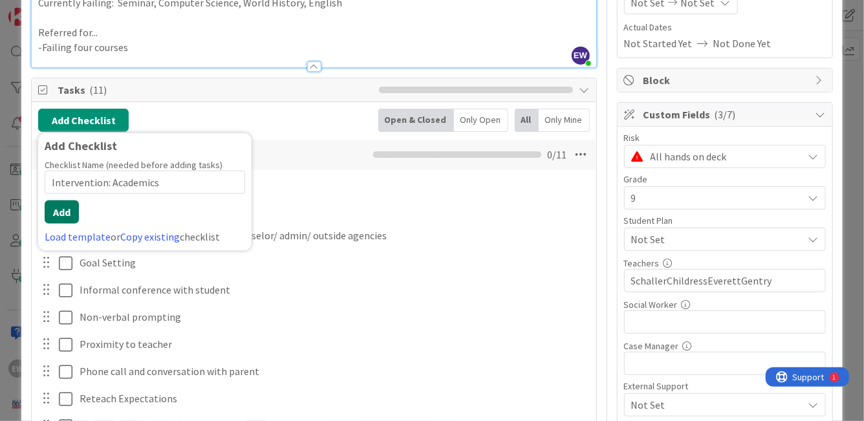
click at [65, 214] on button "Add" at bounding box center [62, 211] width 34 height 23
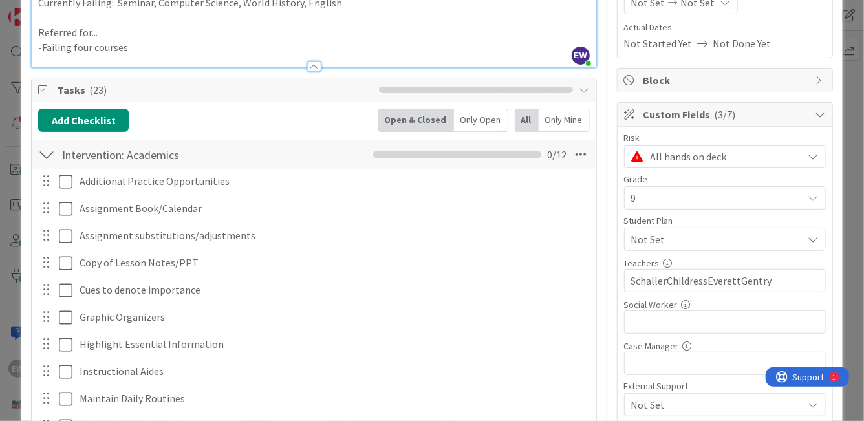
scroll to position [478, 0]
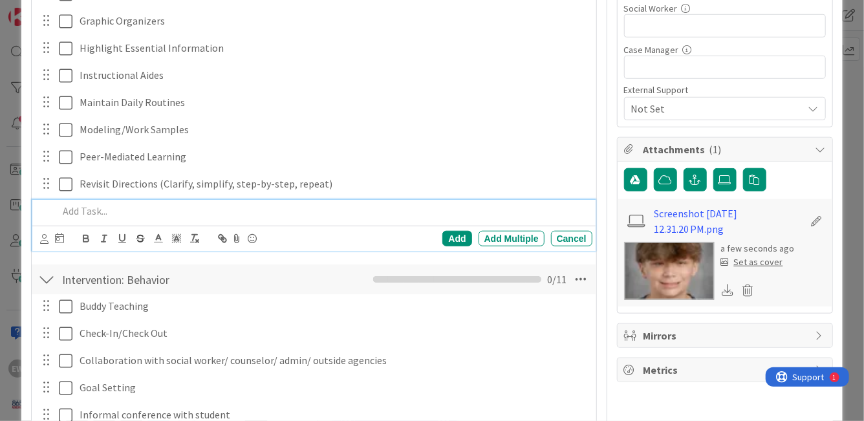
click at [52, 272] on div at bounding box center [46, 279] width 17 height 23
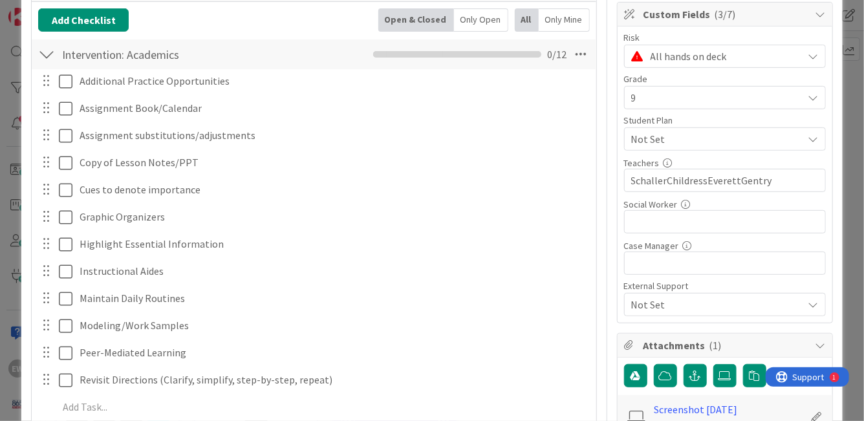
scroll to position [193, 0]
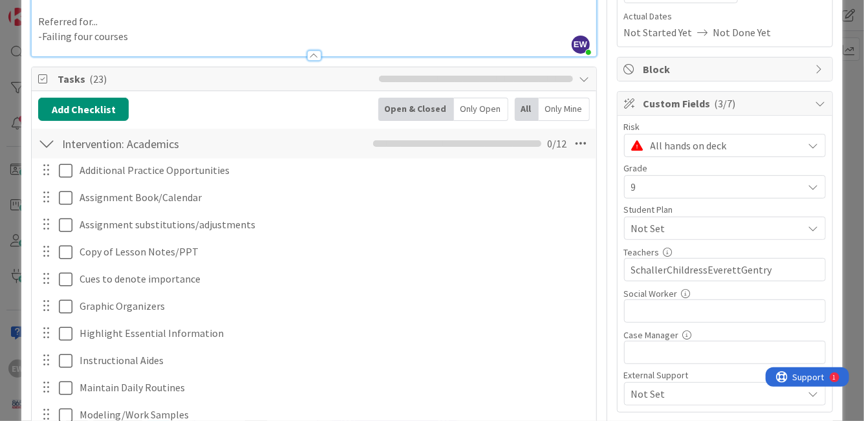
click at [47, 150] on div at bounding box center [46, 143] width 17 height 23
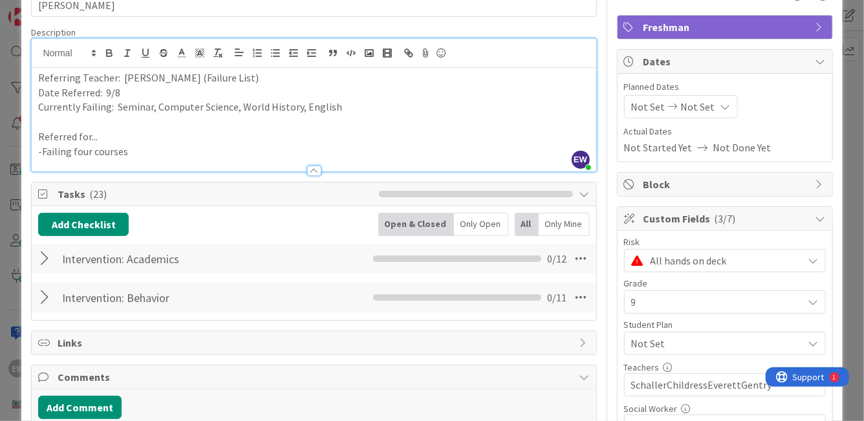
scroll to position [0, 0]
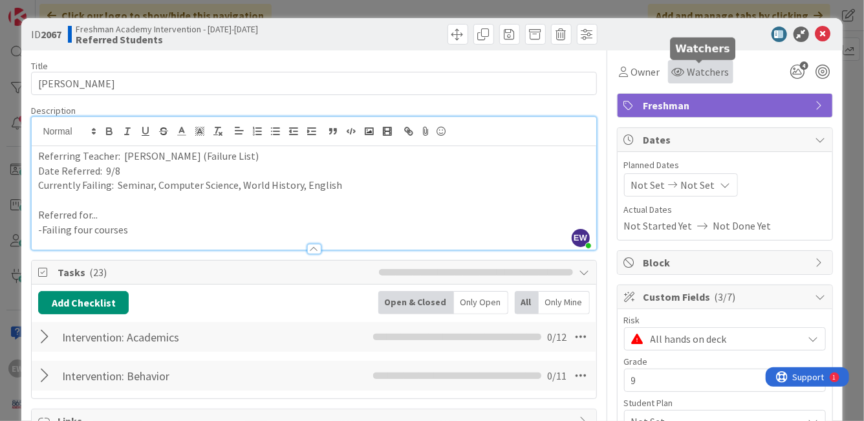
click at [710, 69] on span "Watchers" at bounding box center [708, 72] width 42 height 16
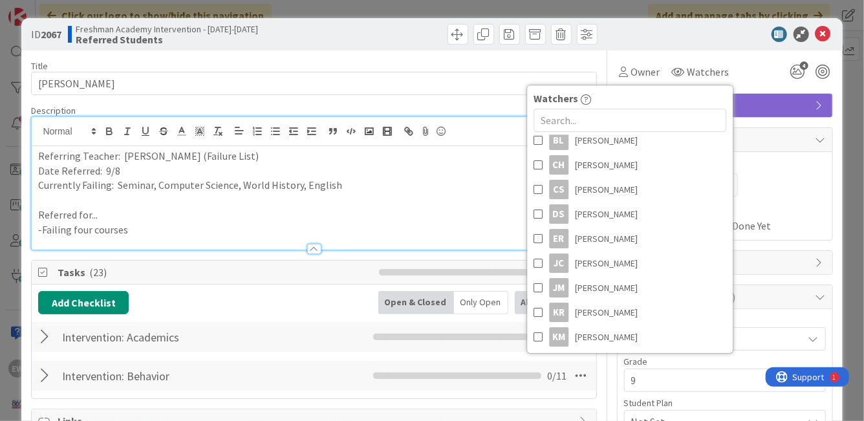
scroll to position [268, 0]
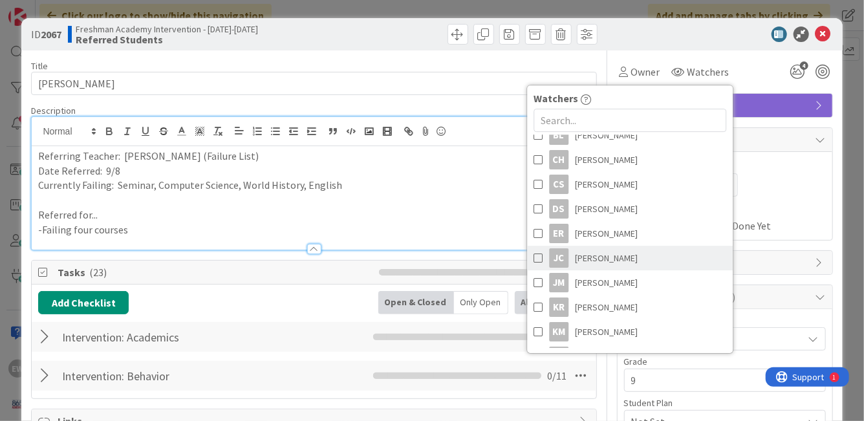
click at [535, 257] on span at bounding box center [537, 257] width 9 height 19
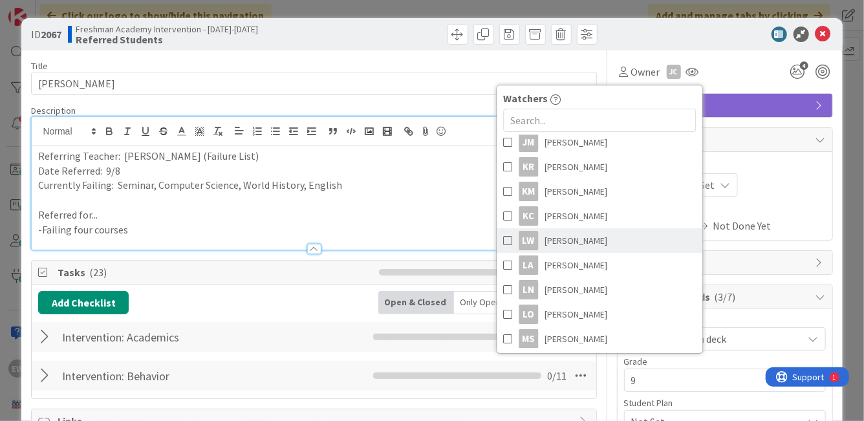
scroll to position [427, 0]
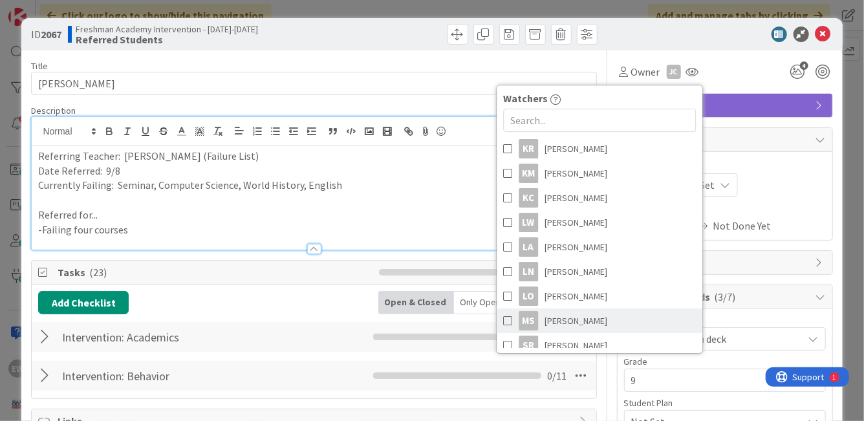
click at [509, 317] on span at bounding box center [507, 320] width 9 height 19
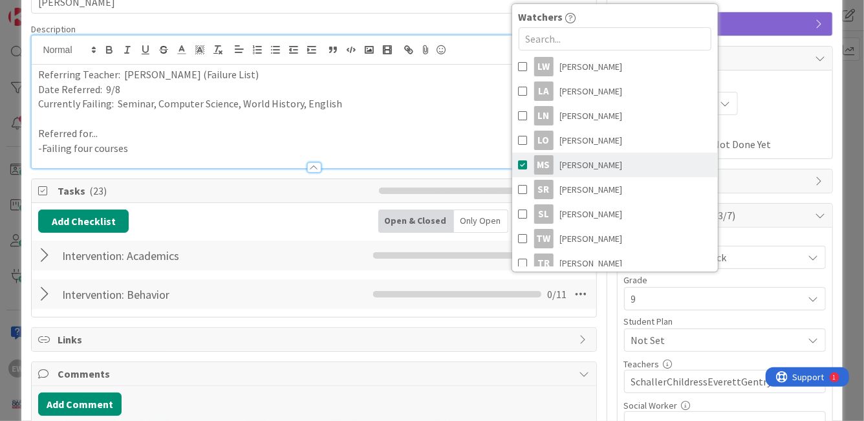
scroll to position [510, 0]
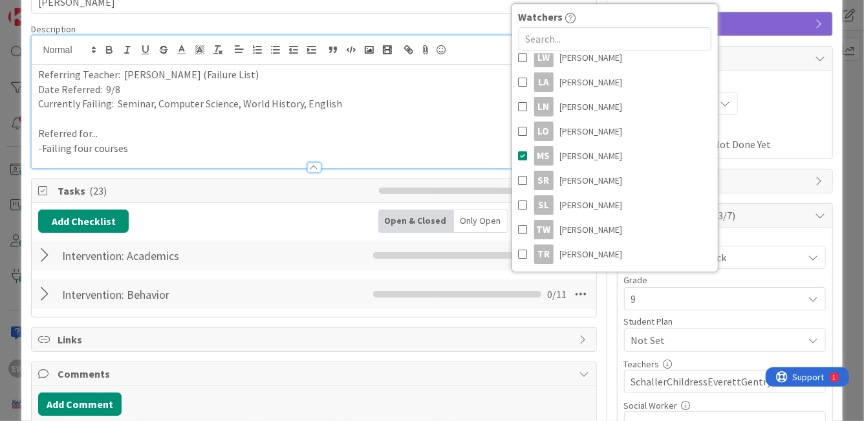
click at [754, 88] on span "Planned Dates" at bounding box center [725, 84] width 202 height 14
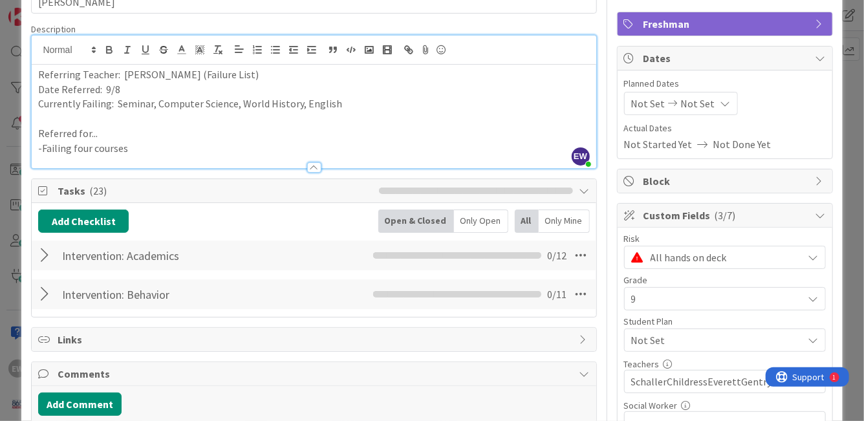
scroll to position [0, 0]
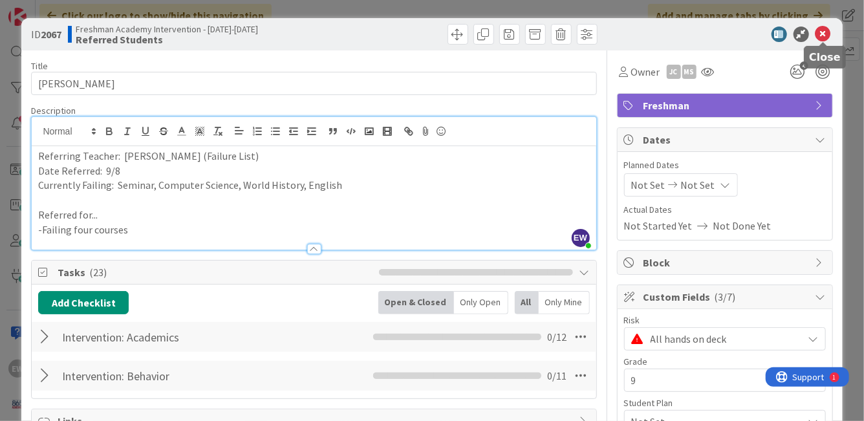
click at [820, 36] on icon at bounding box center [823, 34] width 16 height 16
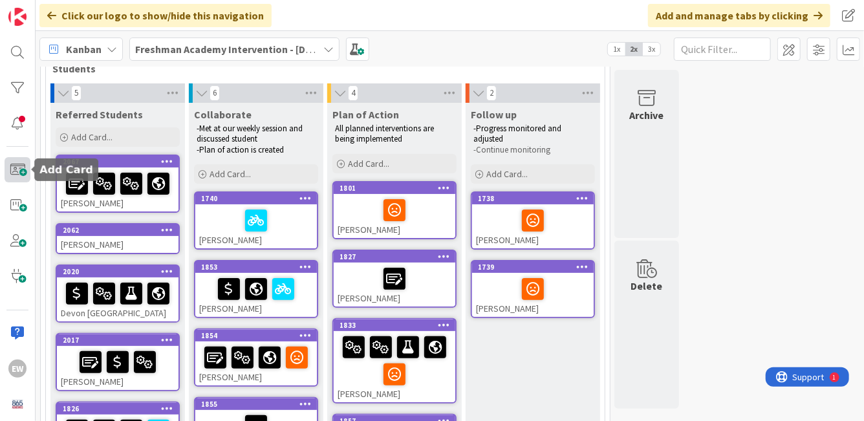
click at [17, 173] on span at bounding box center [18, 169] width 26 height 25
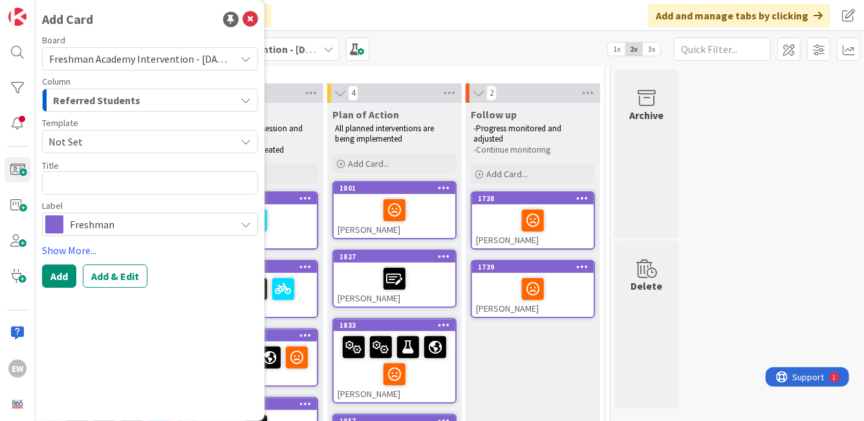
click at [123, 145] on span "Not Set" at bounding box center [136, 141] width 177 height 17
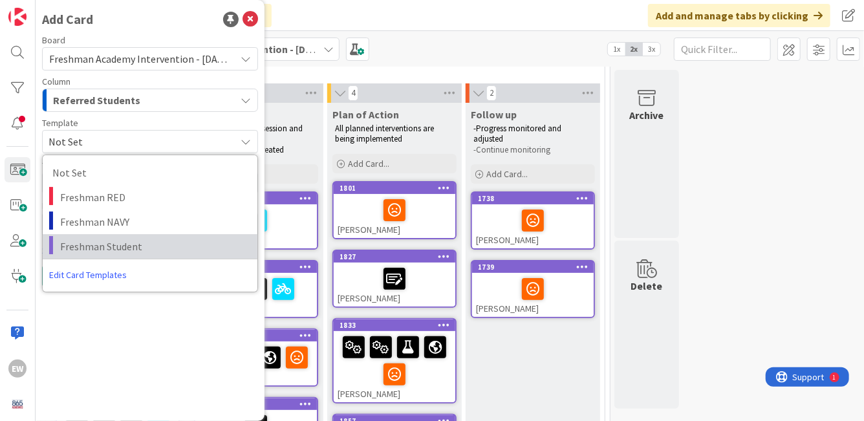
click at [98, 242] on span "Freshman Student" at bounding box center [153, 246] width 187 height 17
type textarea "x"
type textarea "Freshman Student"
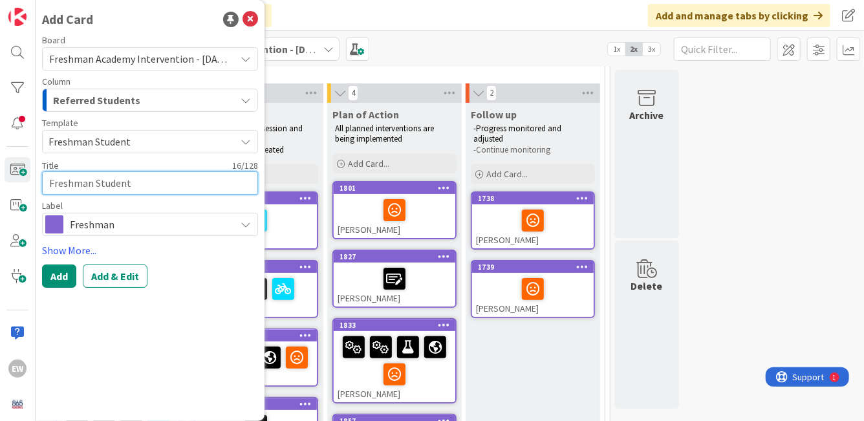
click at [97, 187] on textarea "Freshman Student" at bounding box center [150, 182] width 216 height 23
type textarea "x"
type textarea "G"
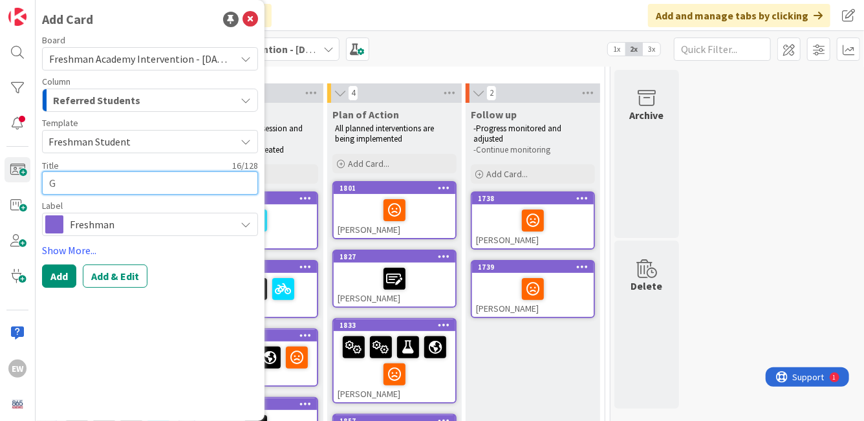
type textarea "x"
type textarea "Ga"
type textarea "x"
type textarea "Gar"
type textarea "x"
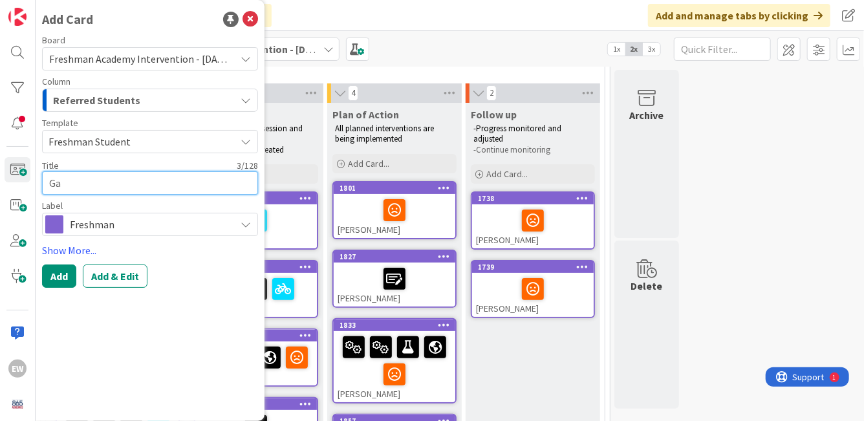
type textarea "Gab"
type textarea "x"
type textarea "Gabr"
type textarea "x"
type textarea "Gabri"
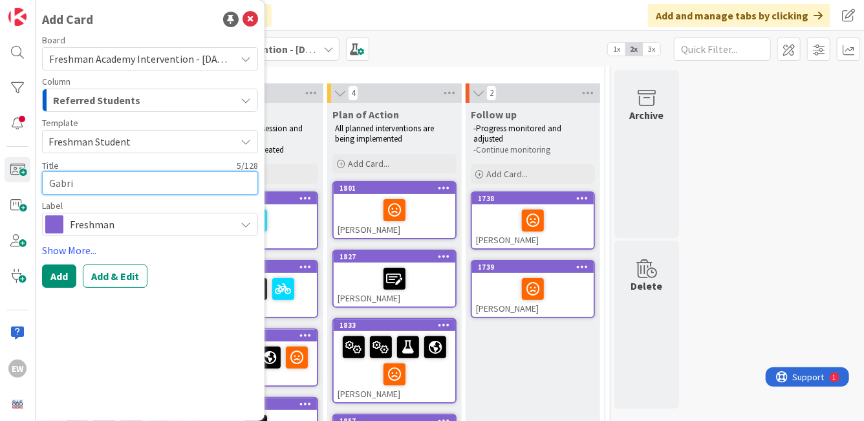
type textarea "x"
type textarea "Gabrie"
type textarea "x"
type textarea "[PERSON_NAME]"
type textarea "x"
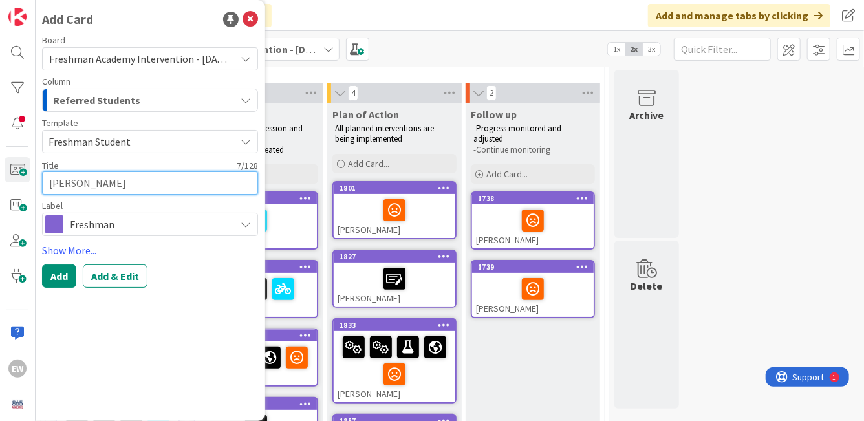
type textarea "[PERSON_NAME]"
type textarea "x"
type textarea "[PERSON_NAME]"
type textarea "x"
type textarea "[PERSON_NAME]"
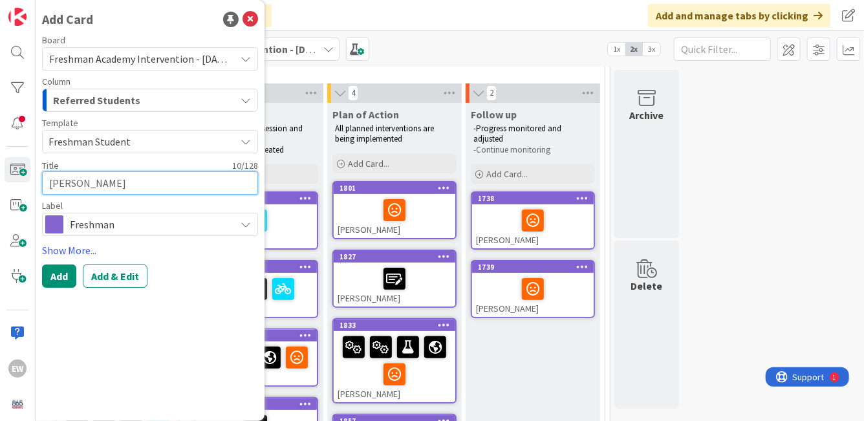
type textarea "x"
type textarea "[PERSON_NAME]"
type textarea "x"
type textarea "[PERSON_NAME]"
type textarea "x"
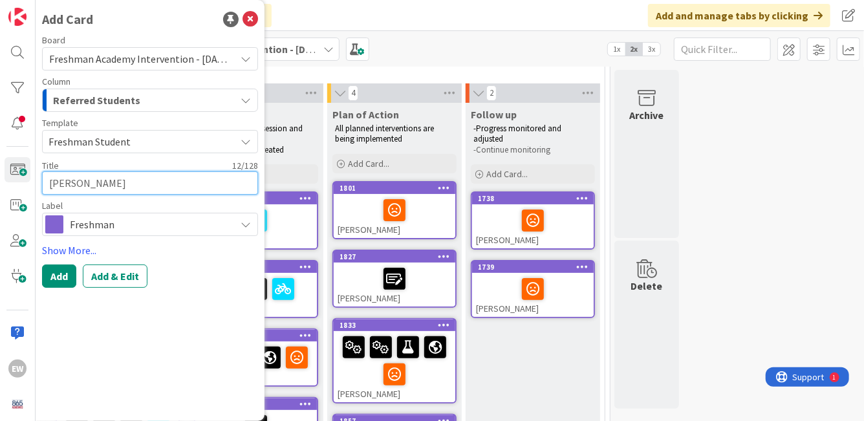
type textarea "[PERSON_NAME]"
type textarea "x"
type textarea "[PERSON_NAME]"
type textarea "x"
type textarea "[PERSON_NAME]"
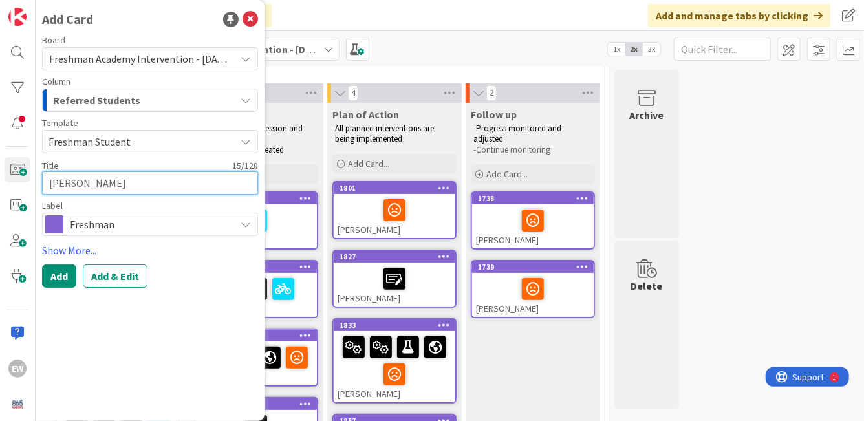
type textarea "x"
type textarea "[PERSON_NAME]"
type textarea "x"
type textarea "[PERSON_NAME]"
type textarea "x"
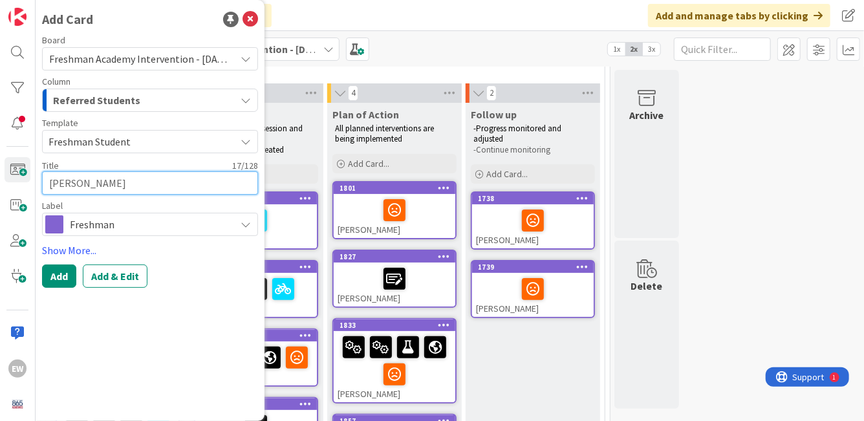
type textarea "[PERSON_NAME]"
type textarea "x"
type textarea "[PERSON_NAME]"
click at [125, 184] on textarea "[PERSON_NAME]" at bounding box center [150, 182] width 216 height 23
type textarea "x"
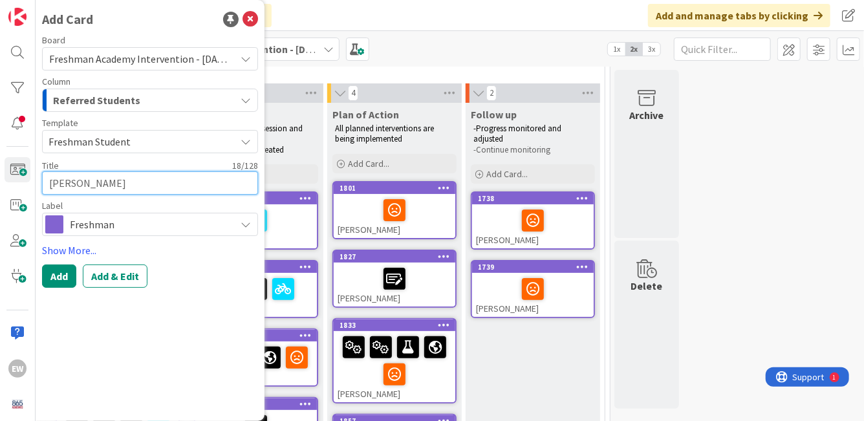
type textarea "[PERSON_NAME]"
type textarea "x"
type textarea "[PERSON_NAME]"
type textarea "x"
type textarea "[PERSON_NAME]"
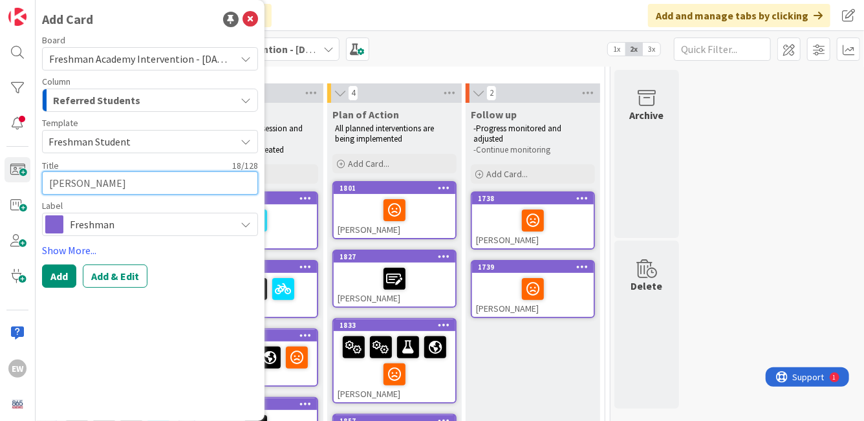
type textarea "x"
type textarea "[PERSON_NAME]"
click at [81, 279] on div "Add Add & Edit" at bounding box center [150, 275] width 216 height 23
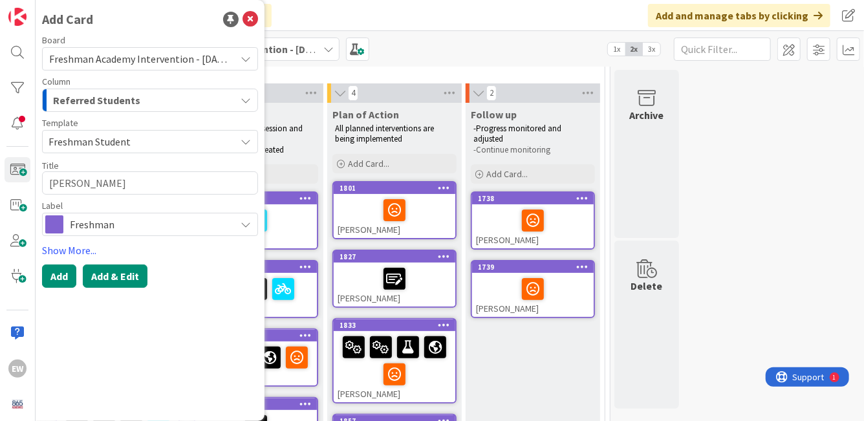
click at [102, 277] on button "Add & Edit" at bounding box center [115, 275] width 65 height 23
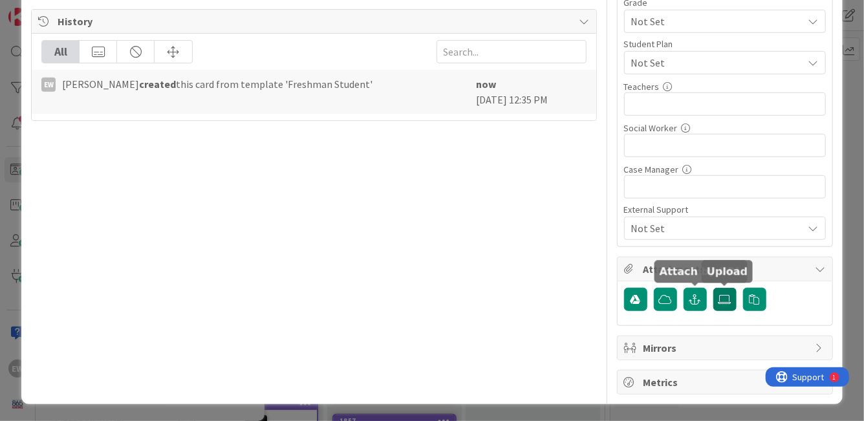
click at [720, 300] on icon at bounding box center [724, 299] width 13 height 10
click at [713, 288] on input "file" at bounding box center [713, 288] width 0 height 0
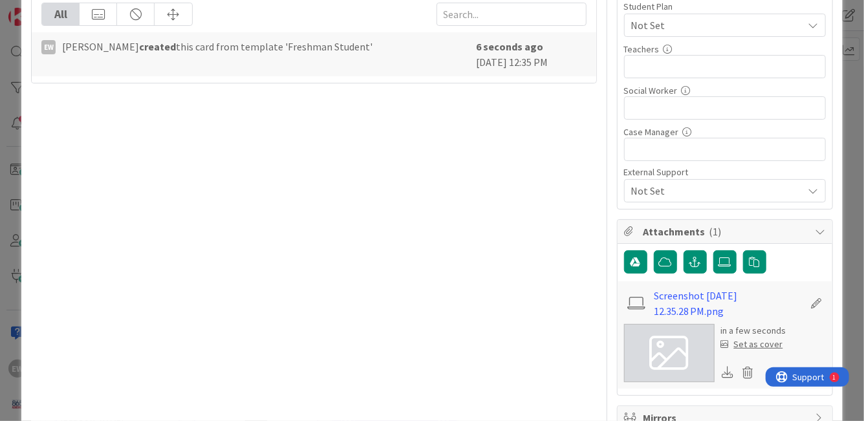
scroll to position [419, 0]
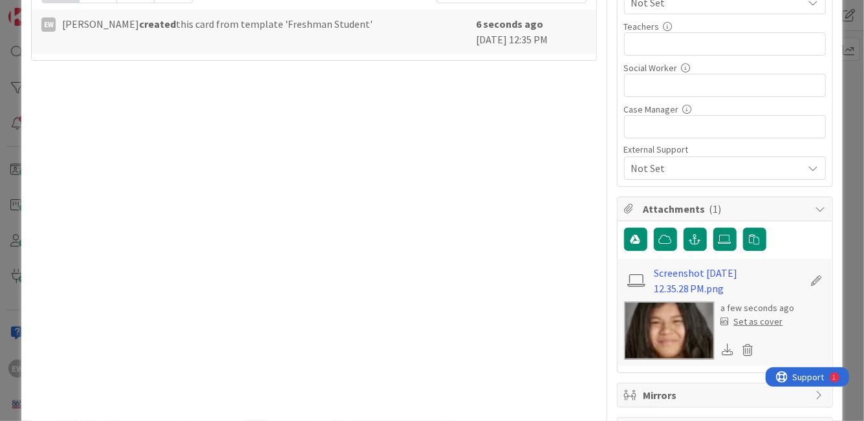
click at [761, 323] on div "Set as cover" at bounding box center [752, 322] width 62 height 14
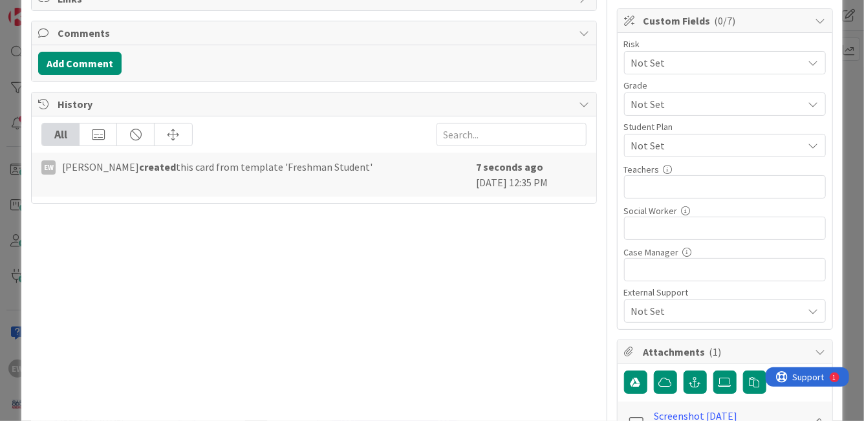
scroll to position [258, 0]
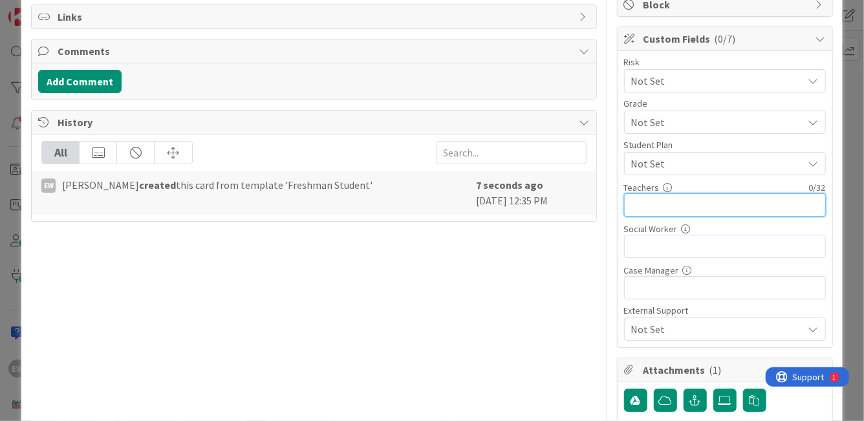
click at [671, 208] on input "text" at bounding box center [725, 204] width 202 height 23
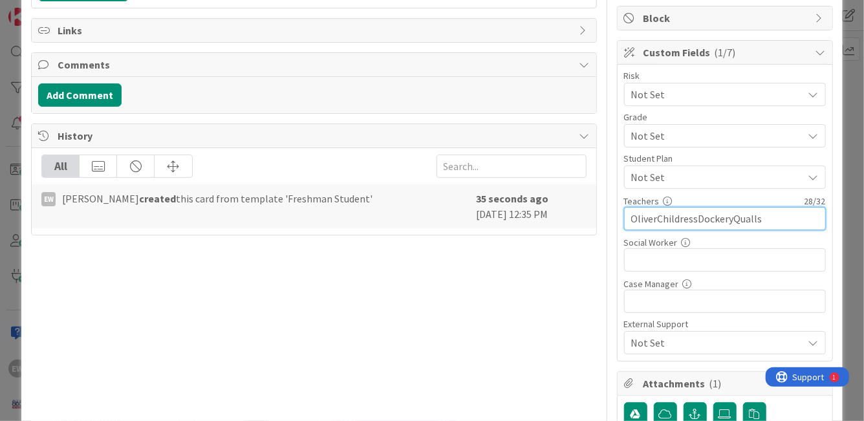
scroll to position [264, 0]
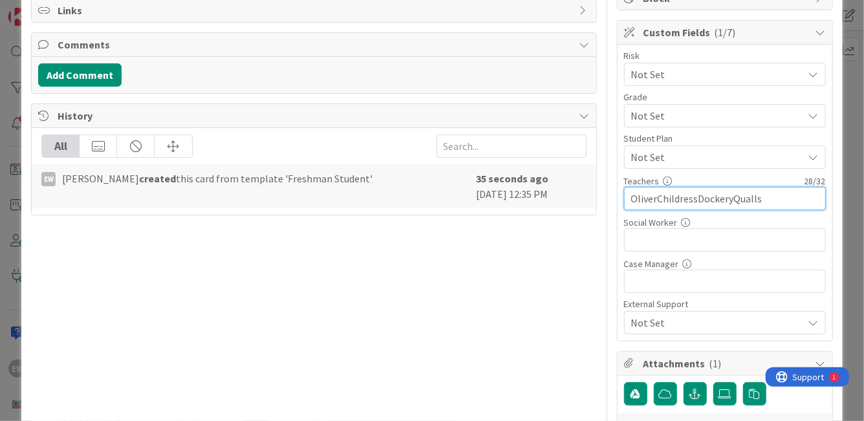
click at [657, 198] on input "OliverChildressDockeryQualls" at bounding box center [725, 198] width 202 height 23
click at [698, 200] on input "[PERSON_NAME],ChildressDockeryQualls" at bounding box center [725, 198] width 202 height 23
click at [737, 201] on input "[PERSON_NAME],Childress,DockeryQualls" at bounding box center [725, 198] width 202 height 23
type input "[PERSON_NAME],Childress,[PERSON_NAME],[PERSON_NAME]"
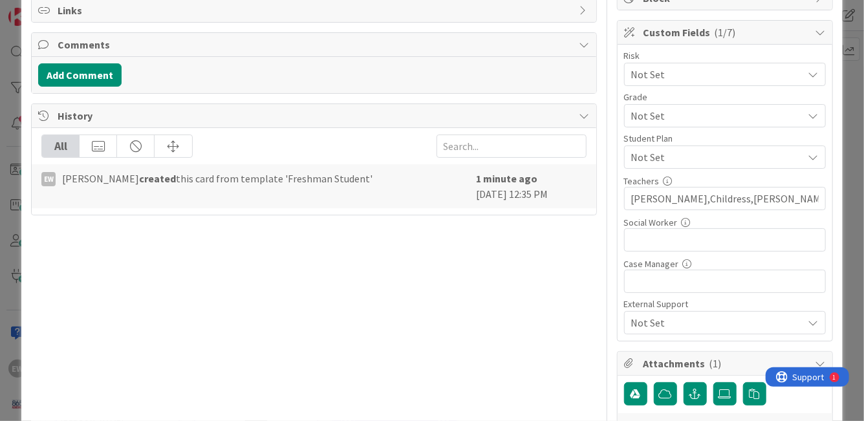
click at [772, 224] on div "Social Worker 0 / 32" at bounding box center [725, 223] width 202 height 12
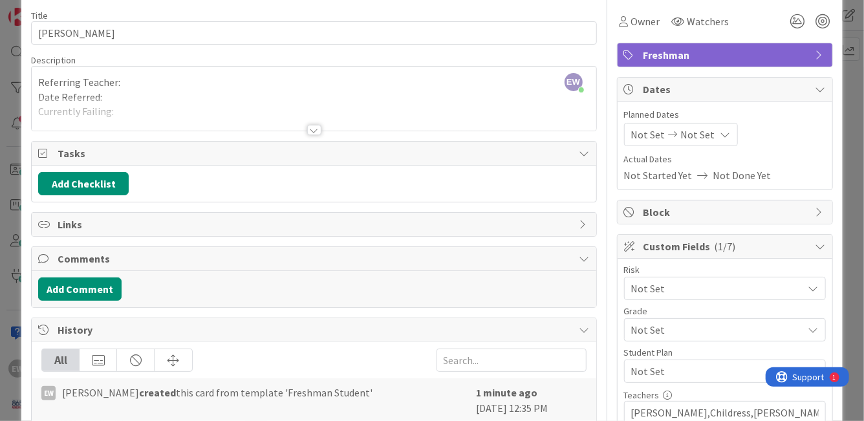
scroll to position [43, 0]
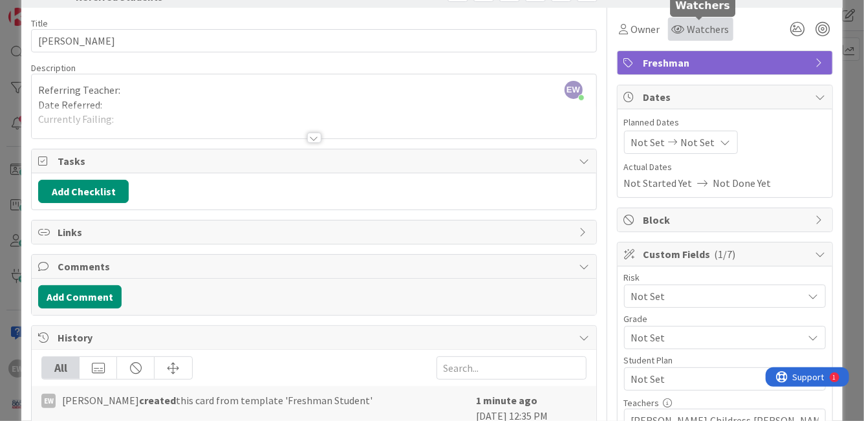
click at [715, 26] on span "Watchers" at bounding box center [708, 29] width 42 height 16
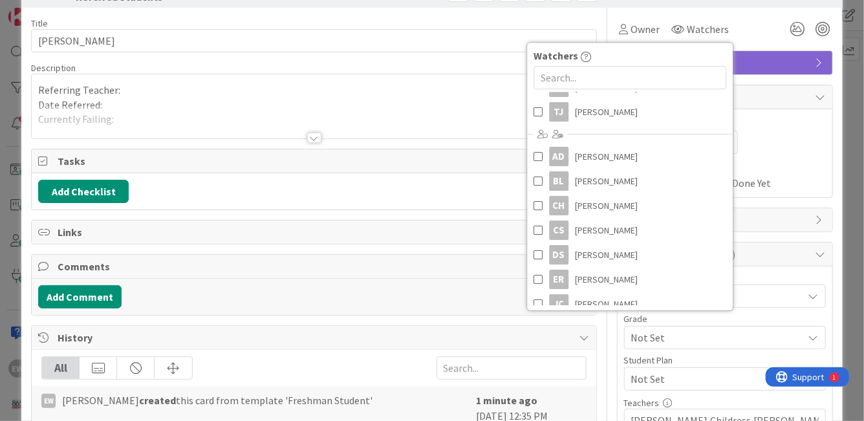
scroll to position [177, 0]
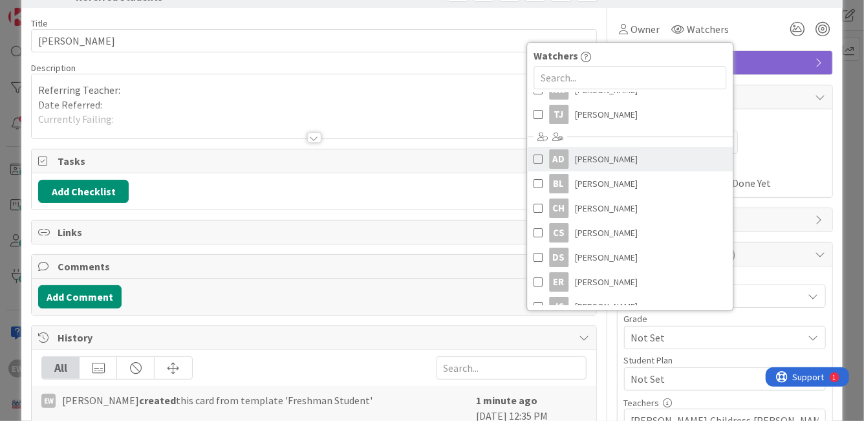
click at [635, 160] on link "AD [PERSON_NAME]" at bounding box center [630, 159] width 206 height 25
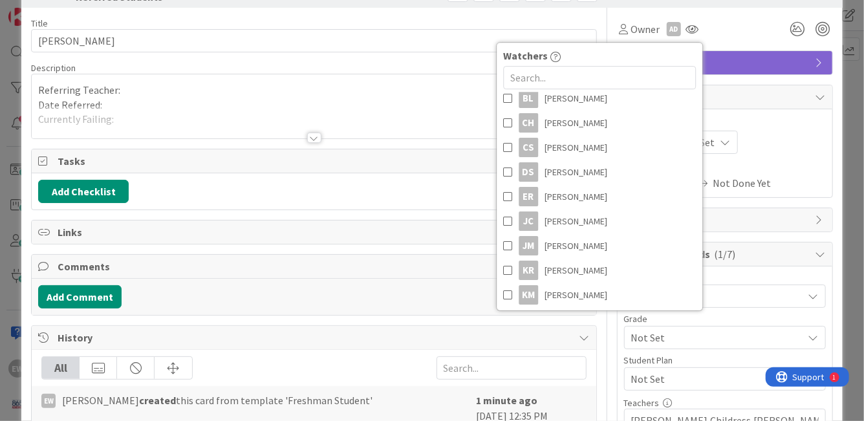
scroll to position [263, 0]
click at [579, 215] on span "[PERSON_NAME]" at bounding box center [575, 220] width 63 height 19
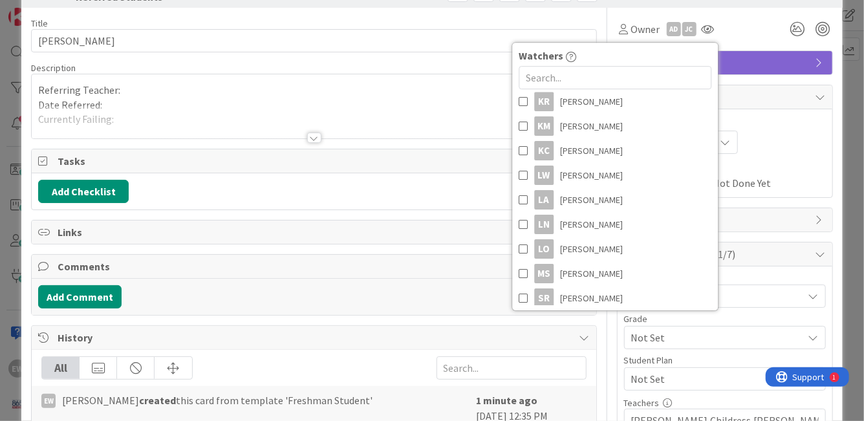
scroll to position [432, 0]
click at [566, 242] on span "[PERSON_NAME]" at bounding box center [591, 247] width 63 height 19
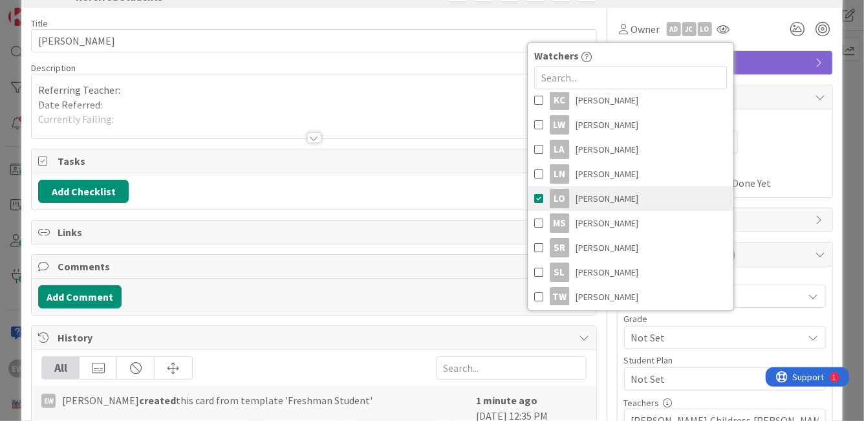
scroll to position [510, 0]
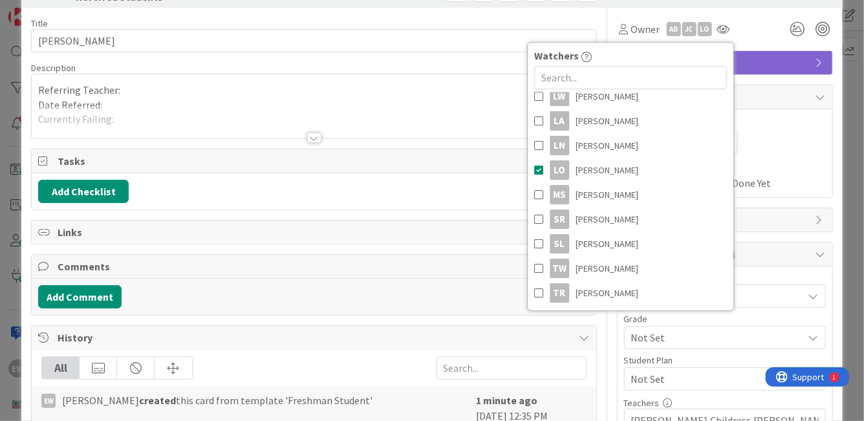
click at [787, 110] on div "Planned Dates Not Set Not Set Actual Dates Not Started Yet Not Done Yet" at bounding box center [724, 153] width 215 height 88
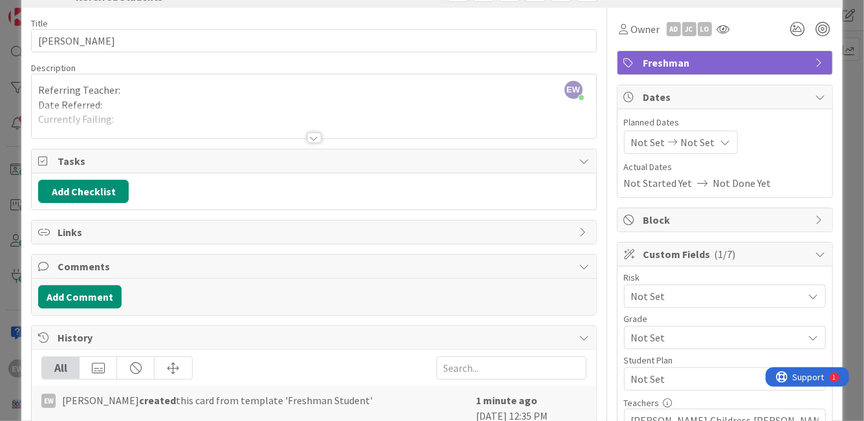
click at [779, 193] on div "Planned Dates Not Set Not Set Actual Dates Not Started Yet Not Done Yet" at bounding box center [724, 153] width 215 height 88
click at [723, 301] on span "Not Set" at bounding box center [713, 296] width 165 height 18
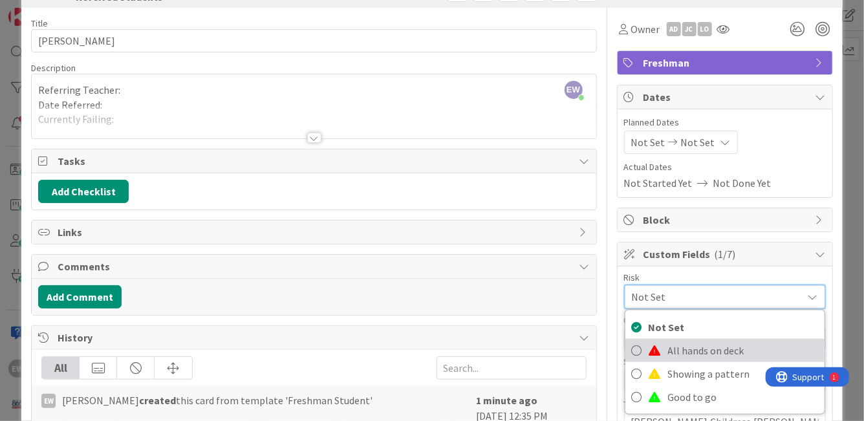
click at [690, 343] on span "All hands on deck" at bounding box center [743, 350] width 150 height 19
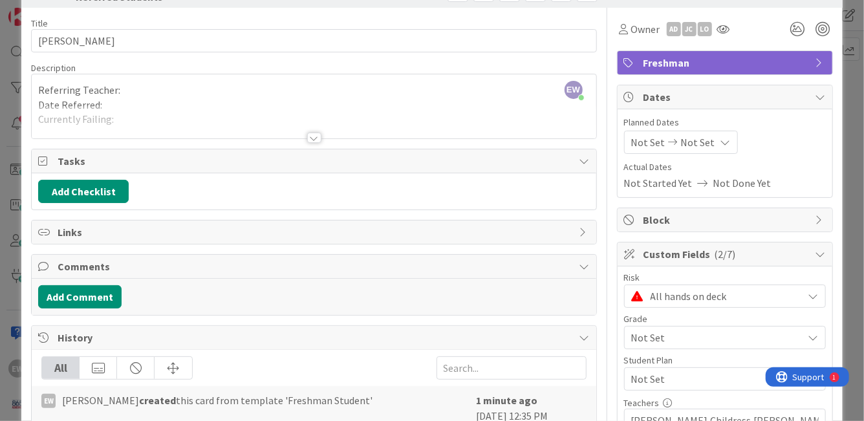
click at [690, 342] on span "Not Set" at bounding box center [713, 337] width 165 height 18
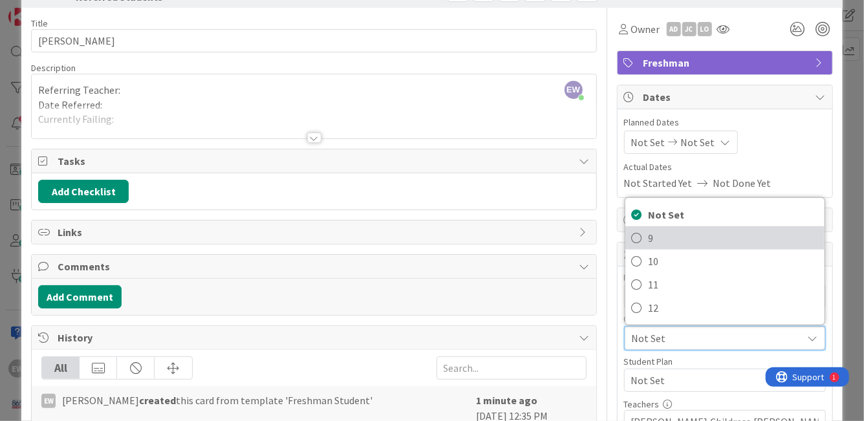
click at [648, 234] on span "9" at bounding box center [732, 237] width 169 height 19
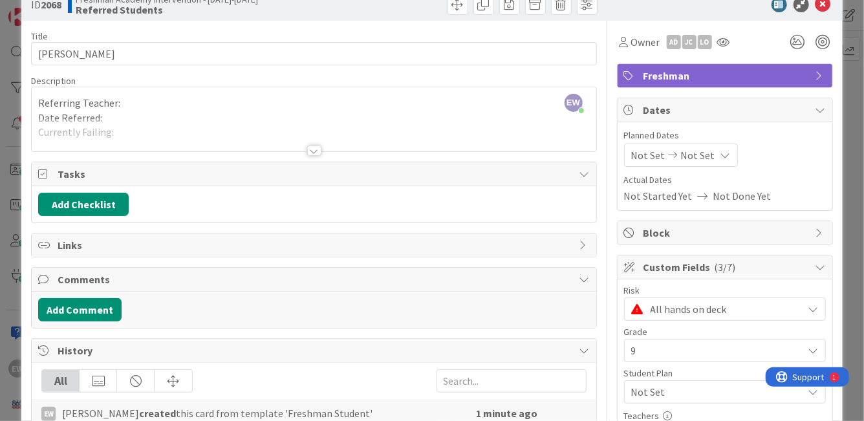
scroll to position [0, 0]
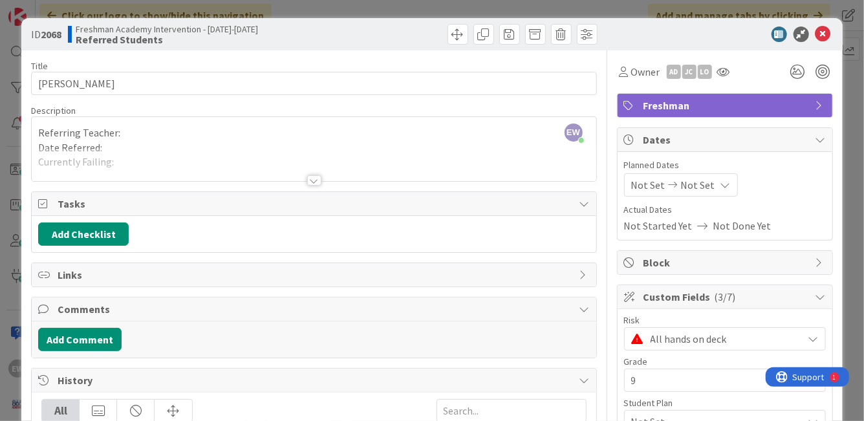
click at [310, 142] on div "EW [PERSON_NAME] just joined Referring Teacher: Date Referred: Currently Failin…" at bounding box center [314, 149] width 564 height 64
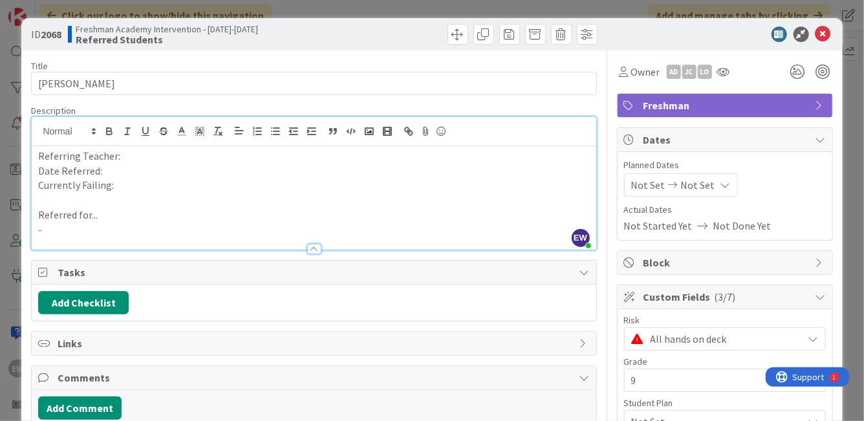
click at [305, 143] on div at bounding box center [314, 131] width 564 height 29
click at [302, 151] on p "Referring Teacher:" at bounding box center [313, 156] width 551 height 15
click at [139, 231] on p "-" at bounding box center [313, 229] width 551 height 15
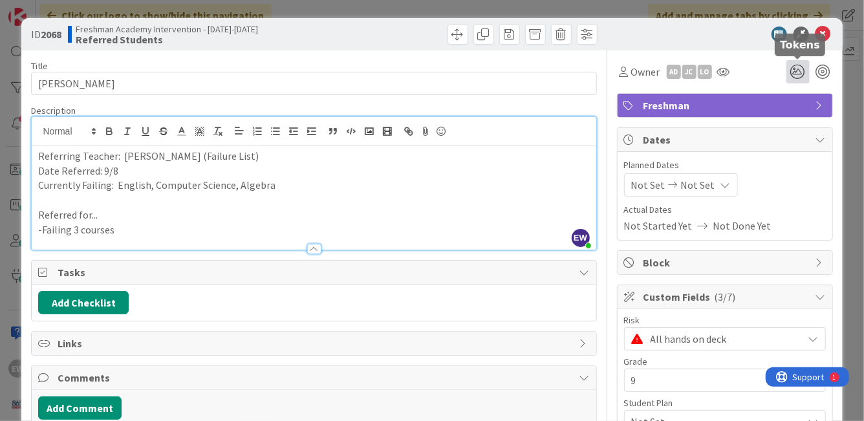
click at [796, 69] on icon at bounding box center [797, 71] width 23 height 23
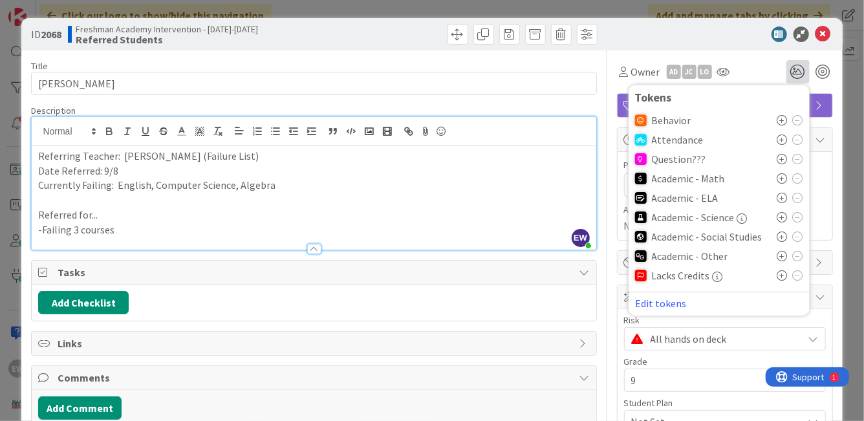
click at [782, 198] on icon at bounding box center [782, 198] width 10 height 10
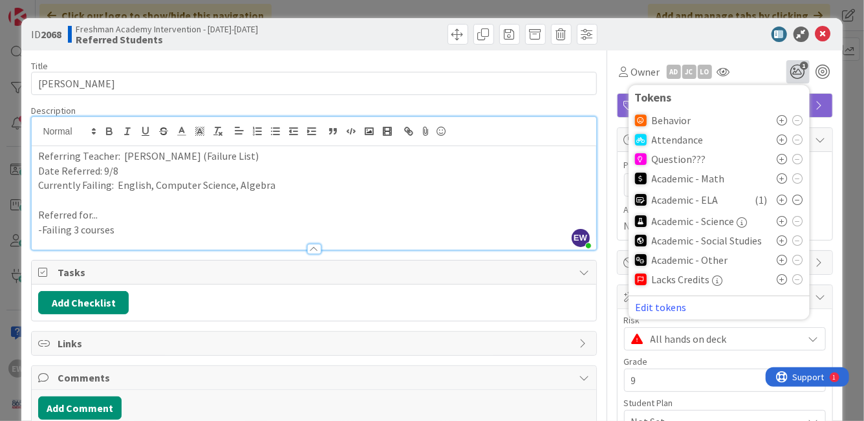
click at [783, 178] on icon at bounding box center [782, 178] width 10 height 10
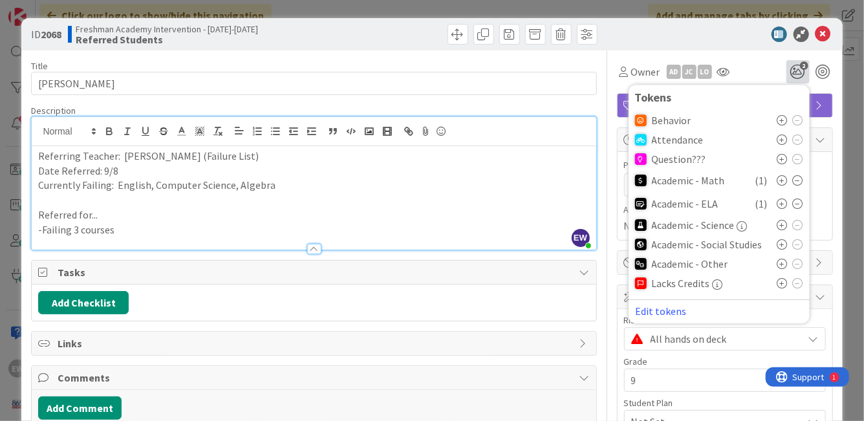
click at [783, 264] on icon at bounding box center [782, 264] width 10 height 10
click at [821, 36] on icon at bounding box center [823, 34] width 16 height 16
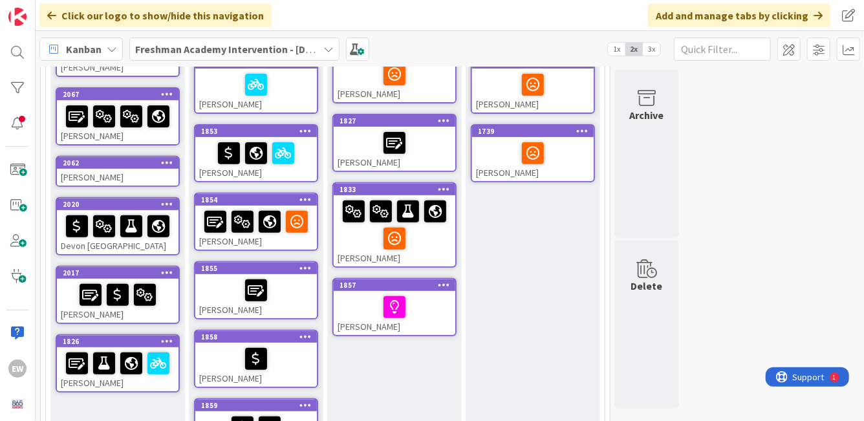
scroll to position [196, 0]
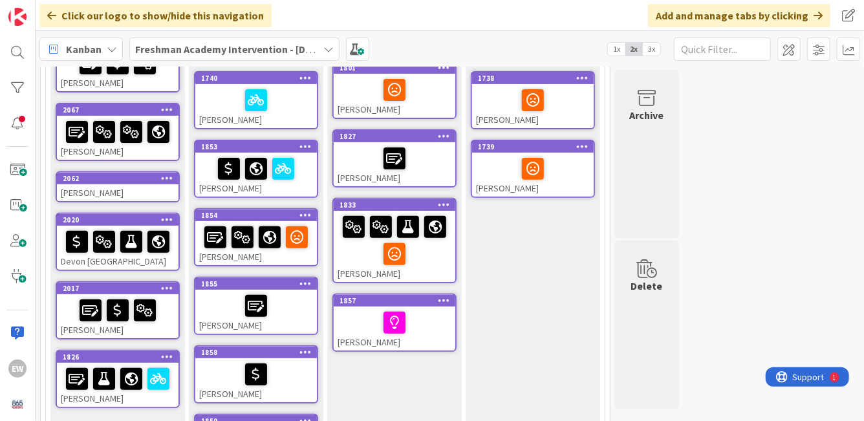
click at [126, 189] on div "[PERSON_NAME]" at bounding box center [118, 192] width 122 height 17
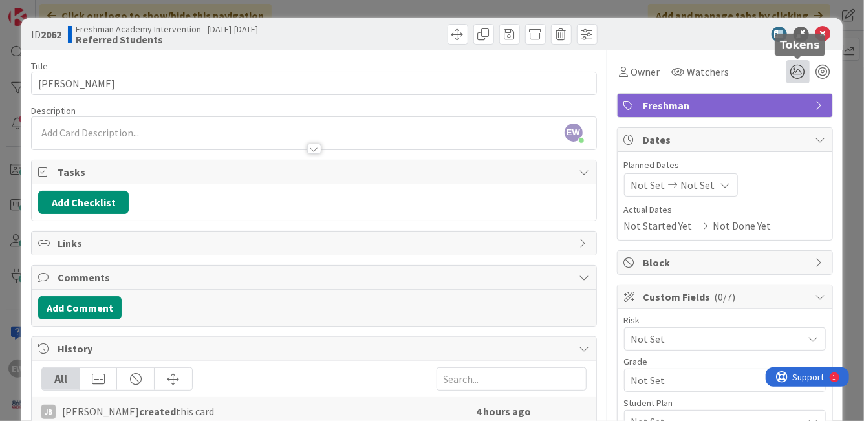
click at [794, 73] on icon at bounding box center [797, 71] width 23 height 23
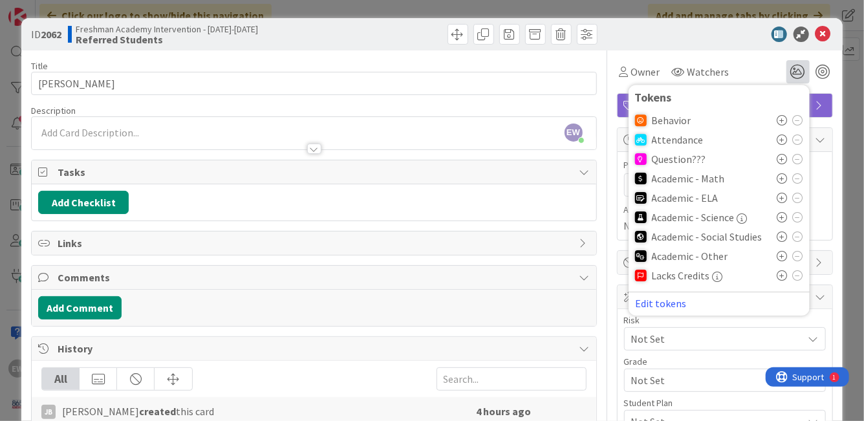
click at [782, 178] on icon at bounding box center [782, 178] width 10 height 10
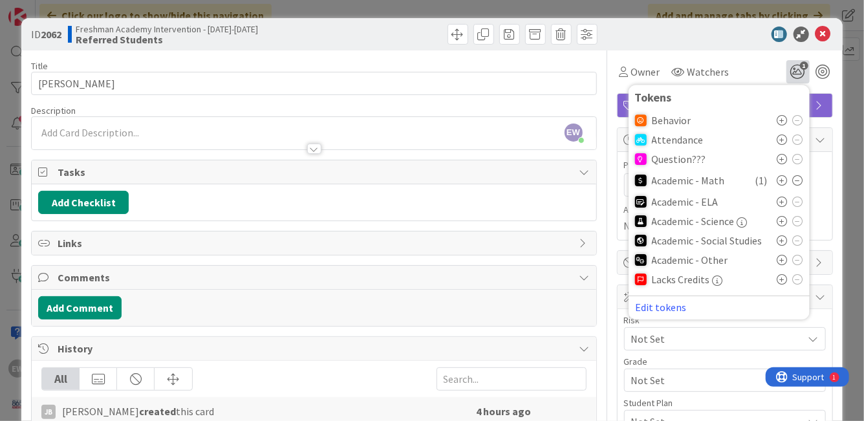
click at [779, 220] on icon at bounding box center [782, 221] width 10 height 10
click at [739, 42] on div "ID 2062 Freshman Academy Intervention - [DATE]-[DATE] Referred Students" at bounding box center [431, 34] width 820 height 32
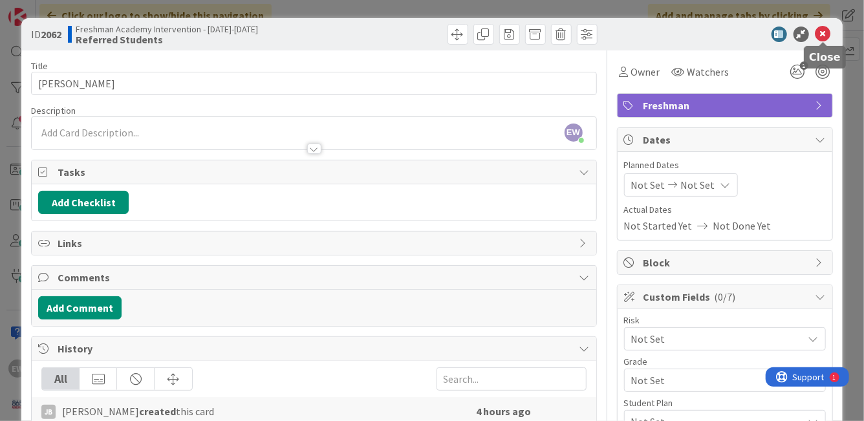
click at [819, 32] on icon at bounding box center [823, 34] width 16 height 16
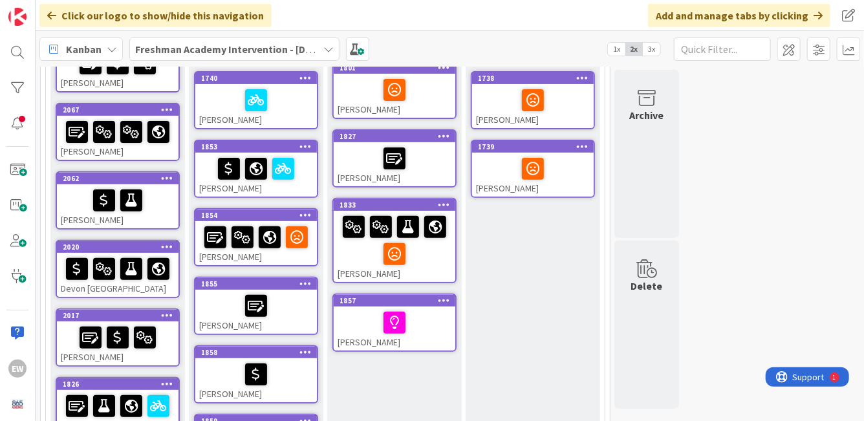
click at [653, 45] on span "3x" at bounding box center [650, 49] width 17 height 13
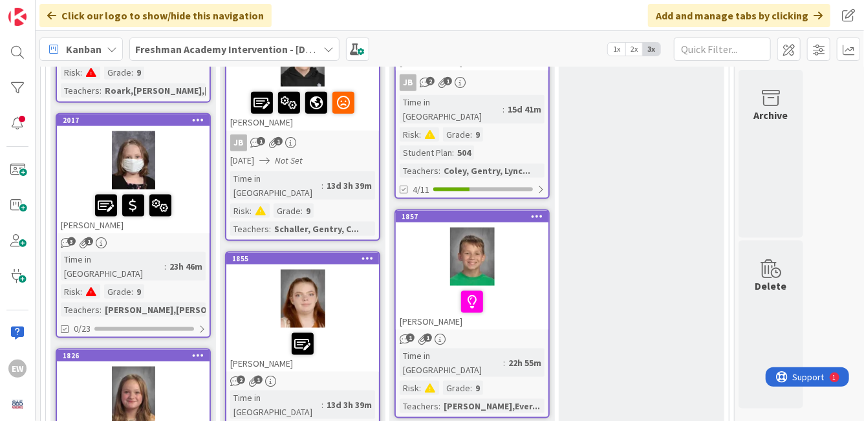
scroll to position [818, 0]
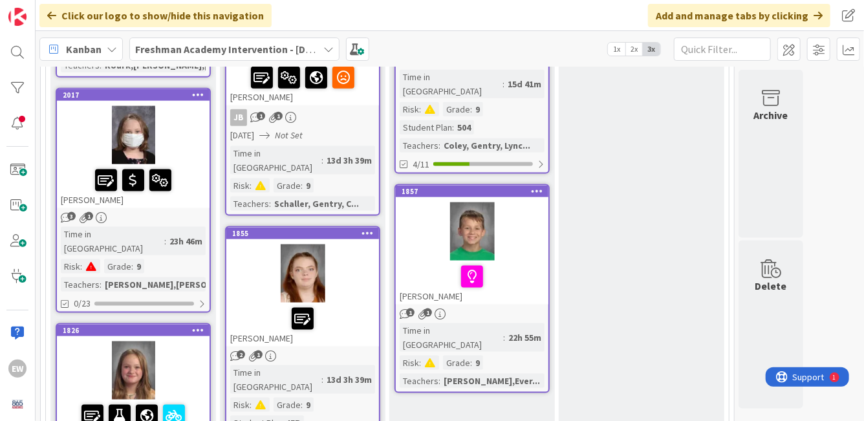
click at [149, 118] on div at bounding box center [133, 135] width 153 height 58
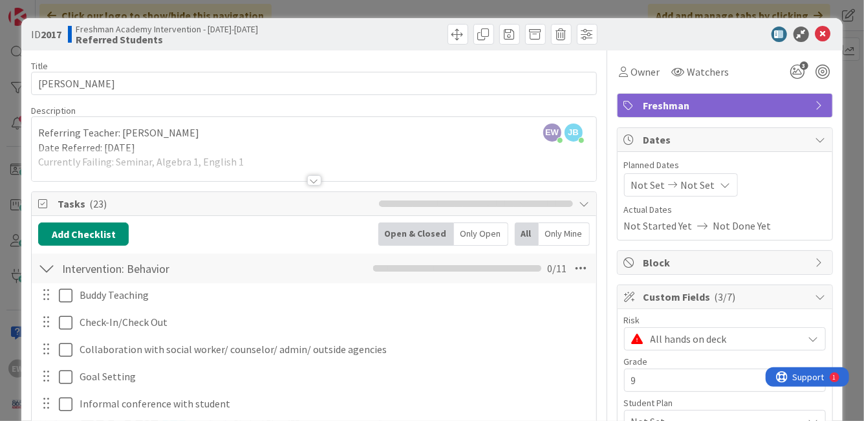
click at [831, 38] on div at bounding box center [718, 34] width 229 height 16
click at [821, 34] on icon at bounding box center [823, 34] width 16 height 16
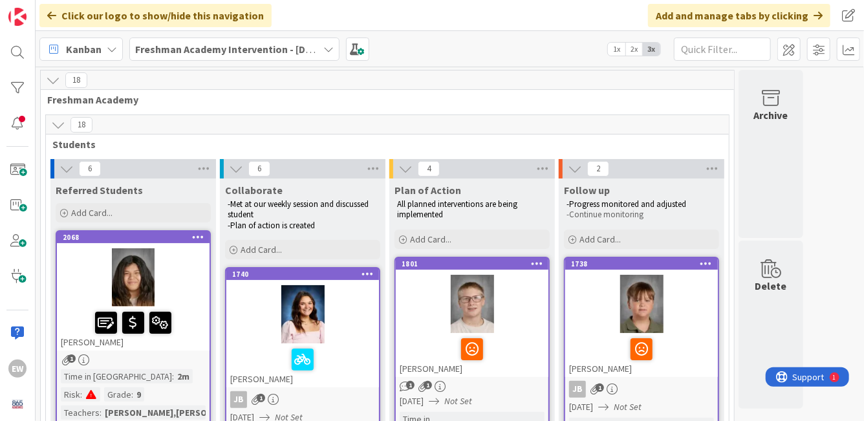
click at [633, 47] on span "2x" at bounding box center [633, 49] width 17 height 13
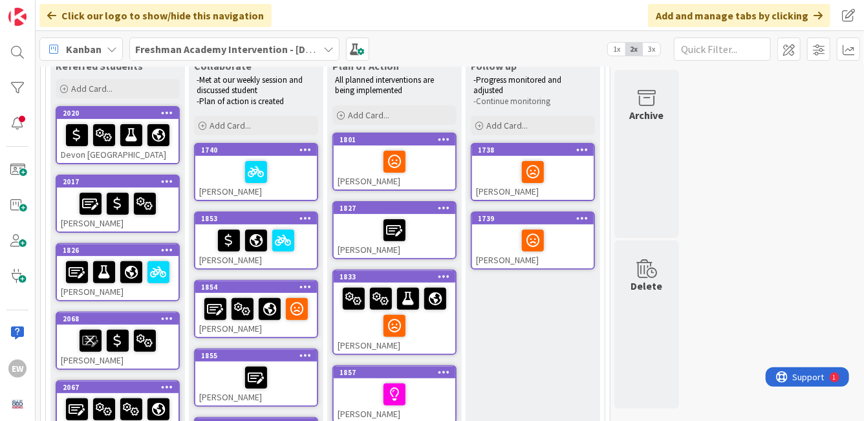
scroll to position [120, 0]
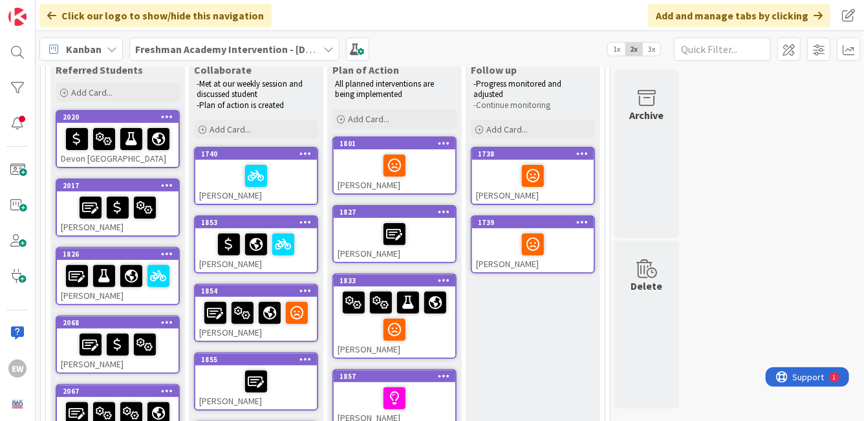
click at [417, 242] on div at bounding box center [394, 233] width 114 height 27
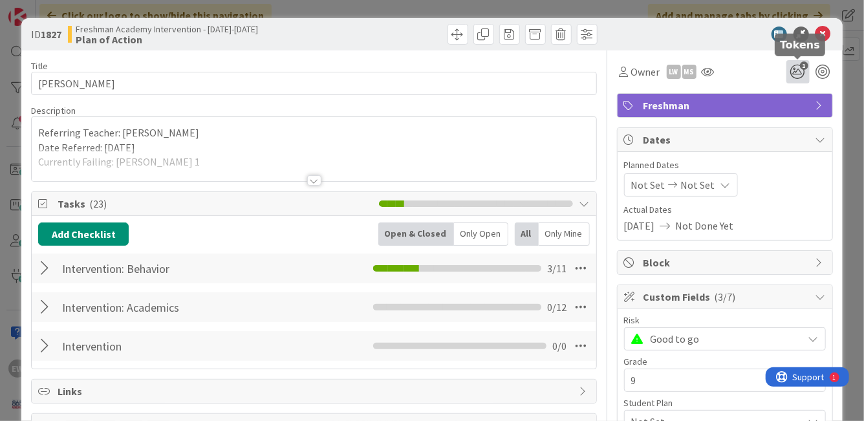
click at [796, 72] on icon "1" at bounding box center [797, 71] width 23 height 23
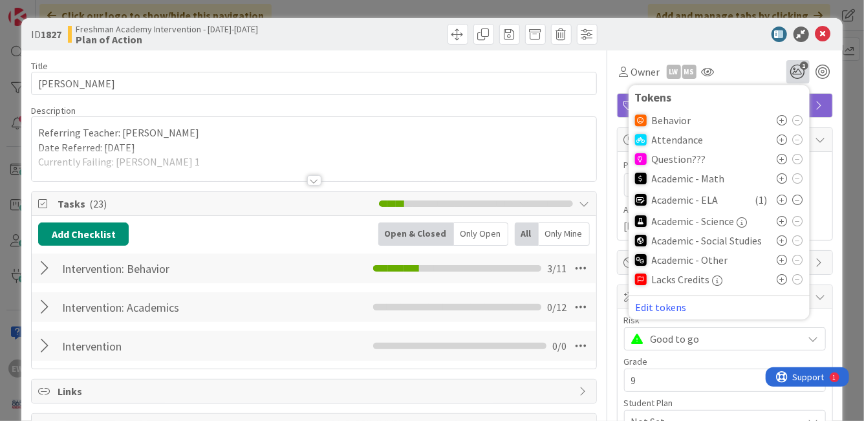
click at [799, 196] on icon at bounding box center [797, 200] width 10 height 10
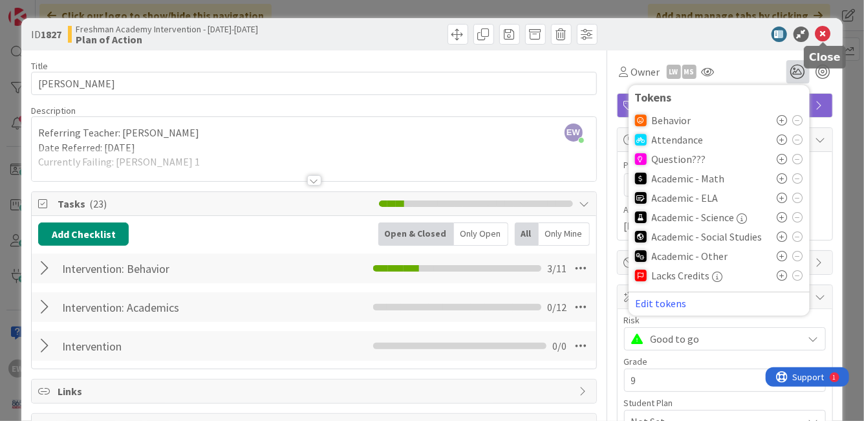
click at [820, 36] on icon at bounding box center [823, 34] width 16 height 16
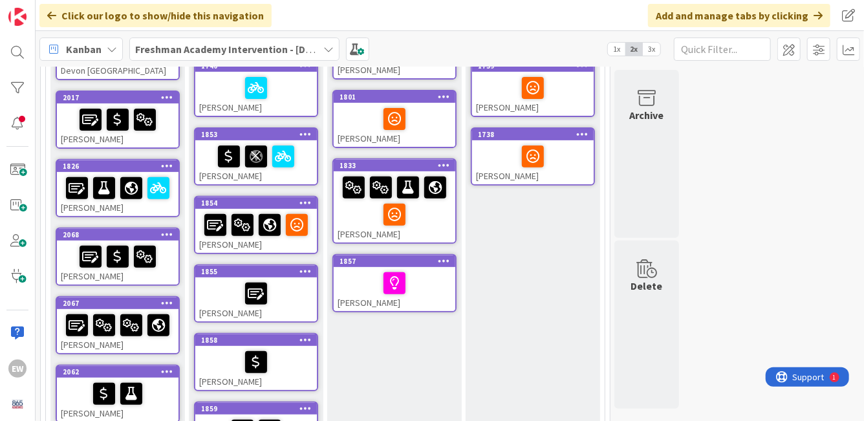
scroll to position [321, 0]
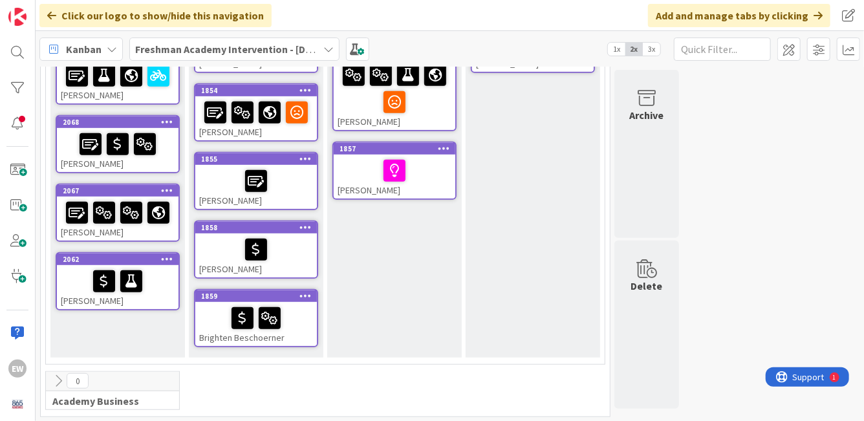
click at [648, 54] on span "3x" at bounding box center [650, 49] width 17 height 13
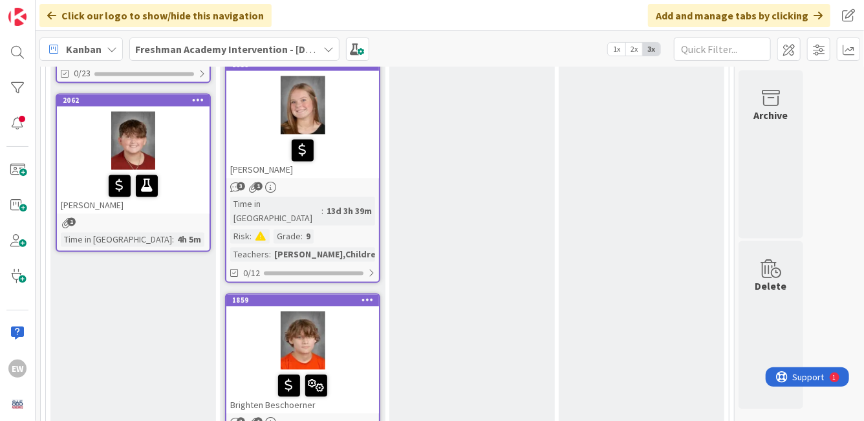
scroll to position [1286, 0]
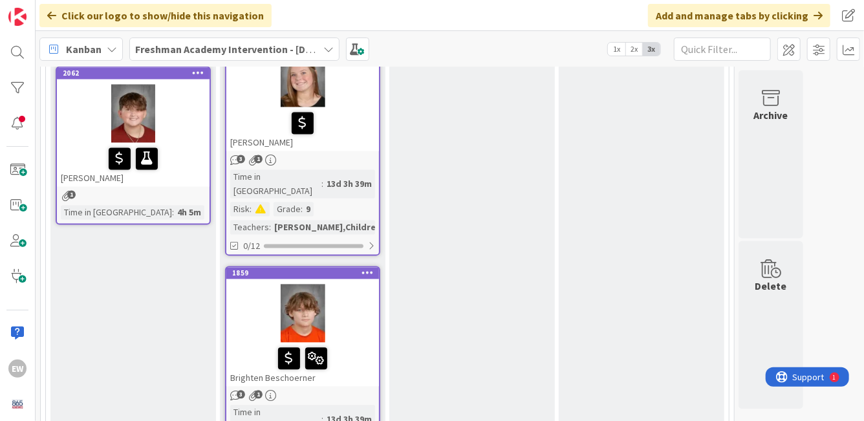
click at [178, 205] on div "Time in Column : 4h 5m" at bounding box center [133, 212] width 145 height 14
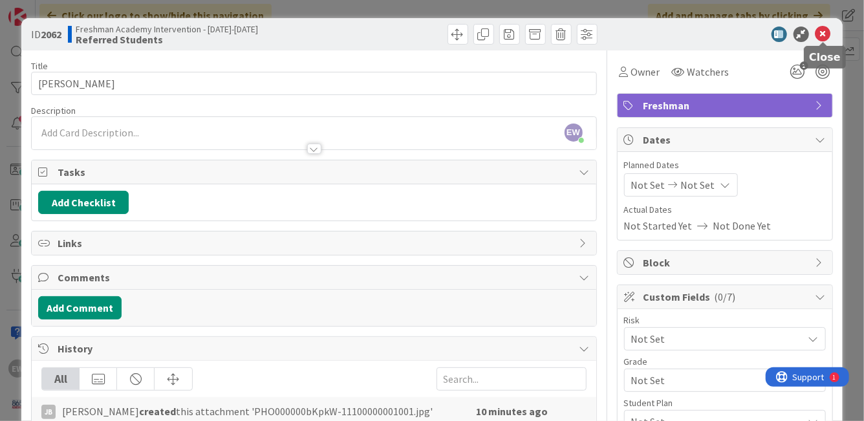
click at [819, 40] on icon at bounding box center [823, 34] width 16 height 16
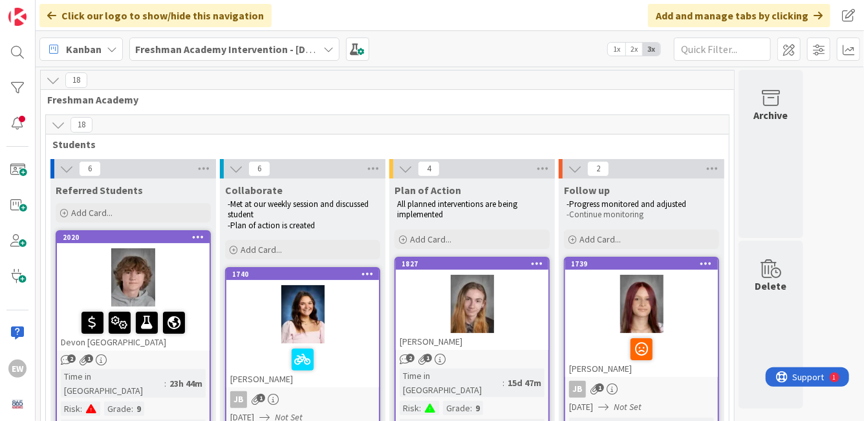
click at [329, 304] on div at bounding box center [302, 314] width 153 height 58
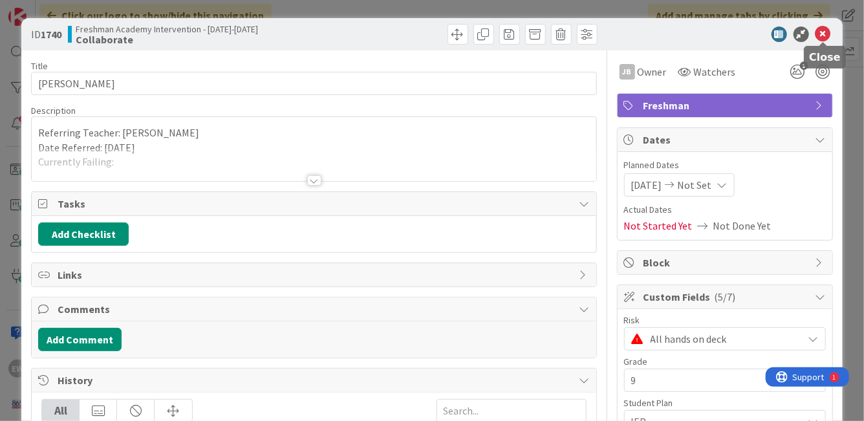
click at [821, 36] on icon at bounding box center [823, 34] width 16 height 16
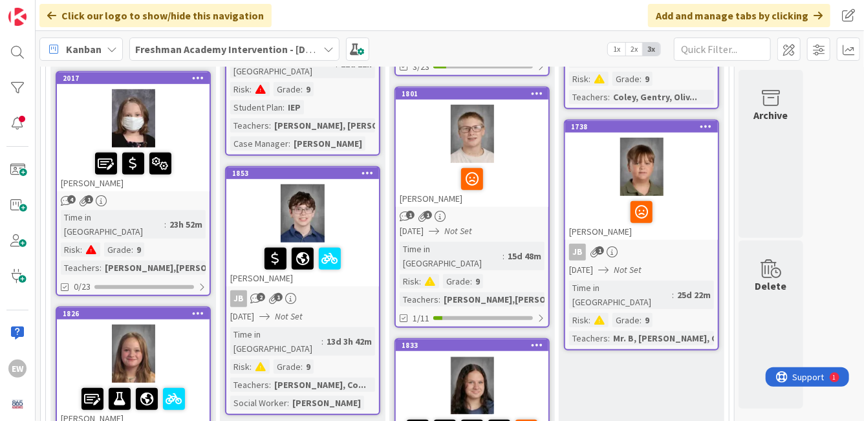
click at [341, 206] on div at bounding box center [302, 213] width 153 height 58
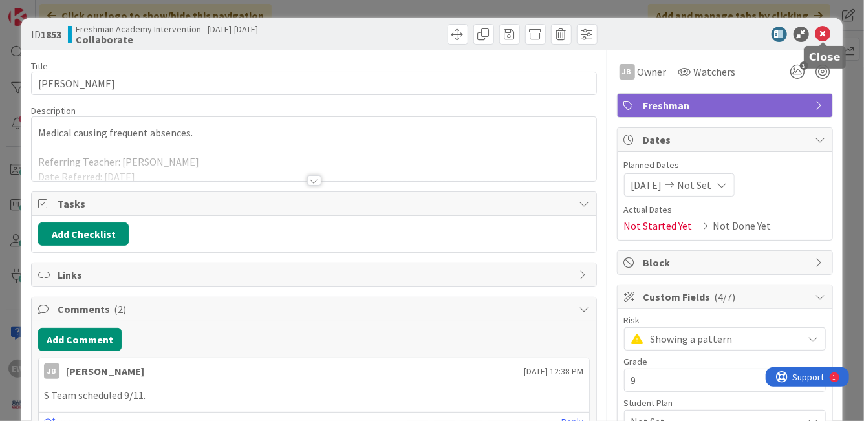
click at [820, 36] on icon at bounding box center [823, 34] width 16 height 16
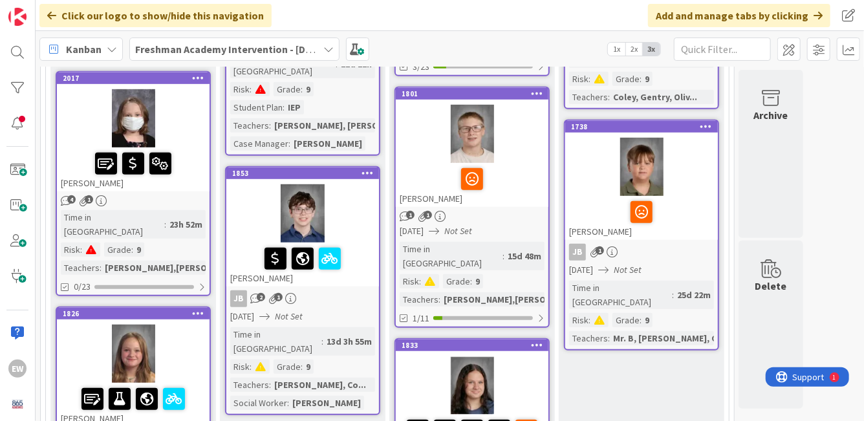
click at [689, 147] on div at bounding box center [641, 167] width 153 height 58
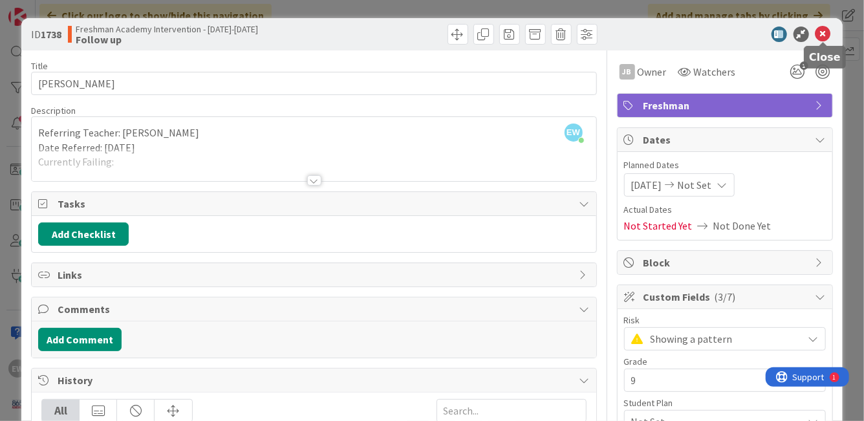
click at [825, 32] on icon at bounding box center [823, 34] width 16 height 16
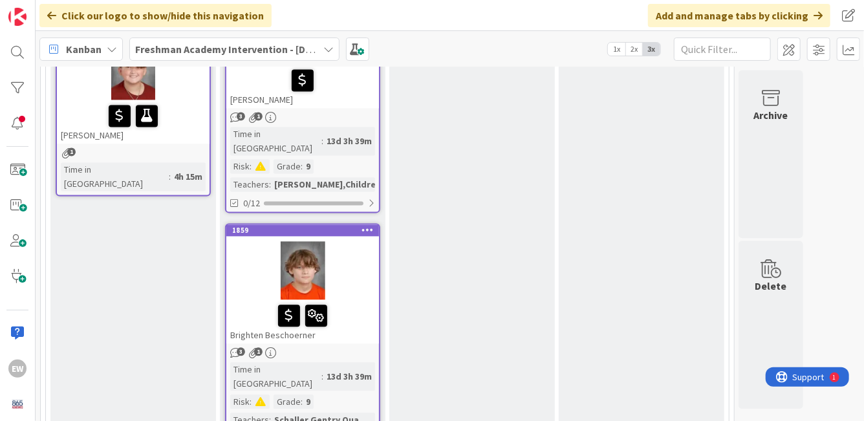
scroll to position [1344, 0]
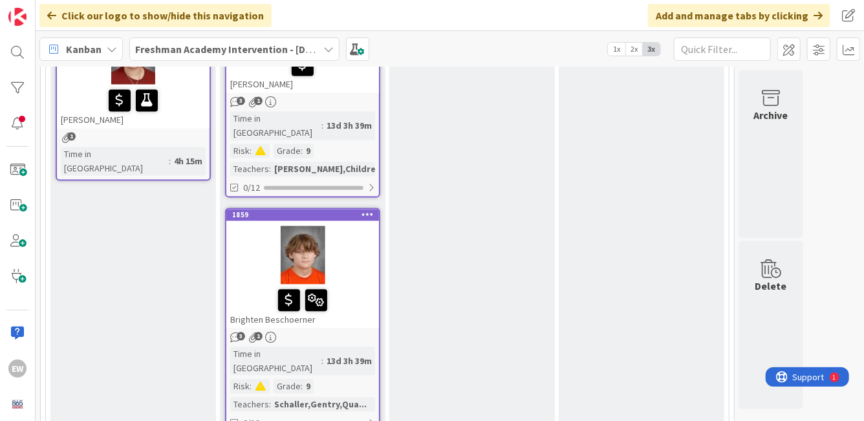
click at [346, 226] on div at bounding box center [302, 255] width 153 height 58
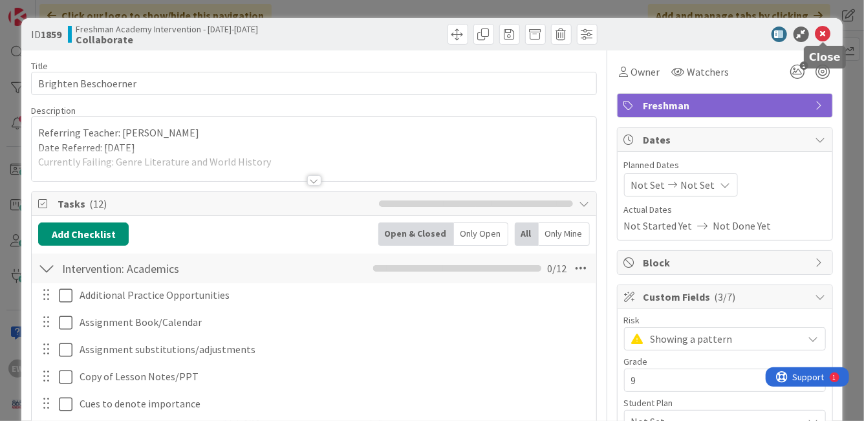
click at [823, 39] on icon at bounding box center [823, 34] width 16 height 16
